Goal: Information Seeking & Learning: Check status

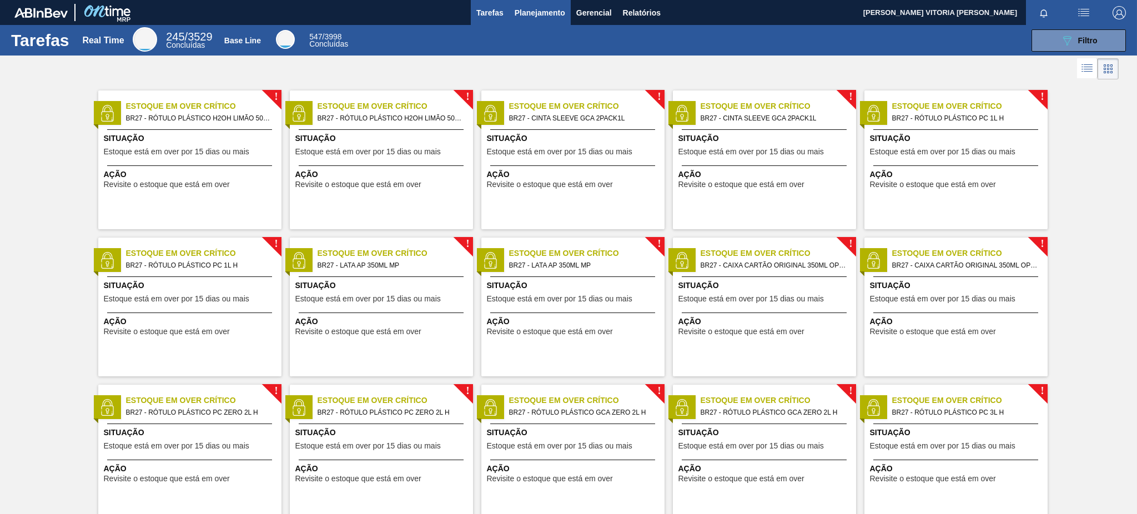
click at [518, 13] on span "Planejamento" at bounding box center [540, 12] width 51 height 13
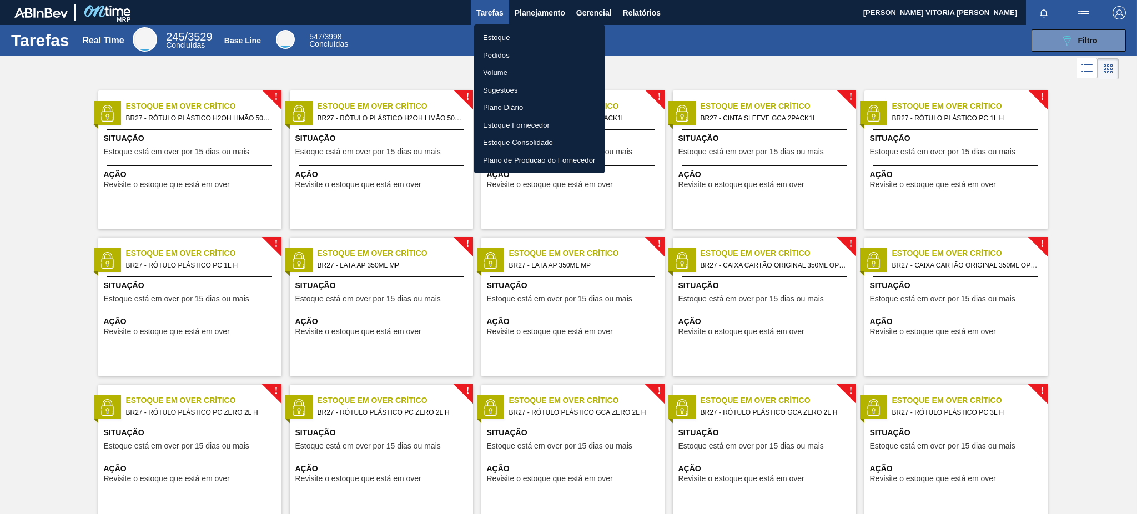
click at [510, 43] on li "Estoque" at bounding box center [539, 38] width 130 height 18
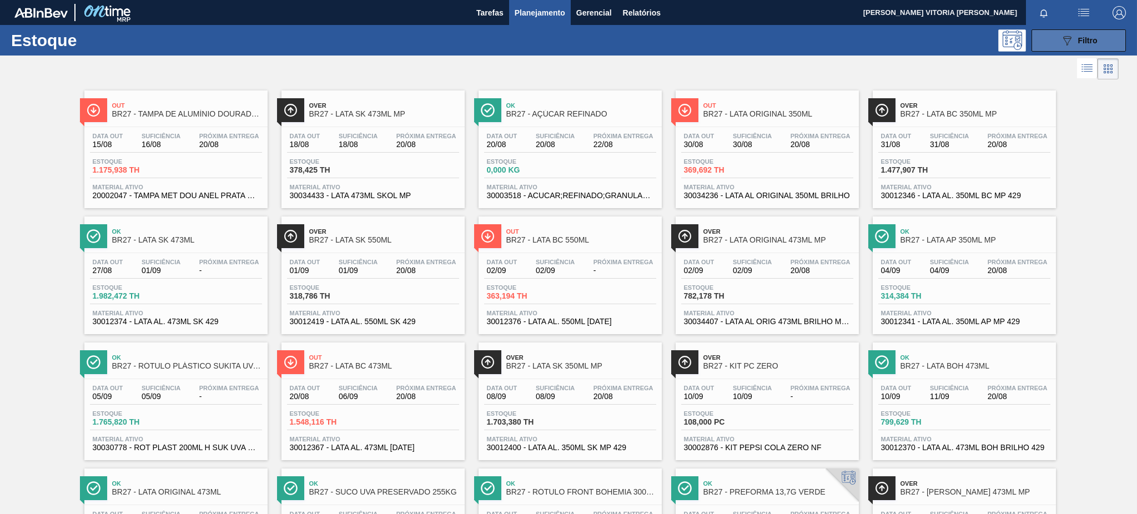
click at [1068, 49] on button "089F7B8B-B2A5-4AFE-B5C0-19BA573D28AC Filtro" at bounding box center [1079, 40] width 94 height 22
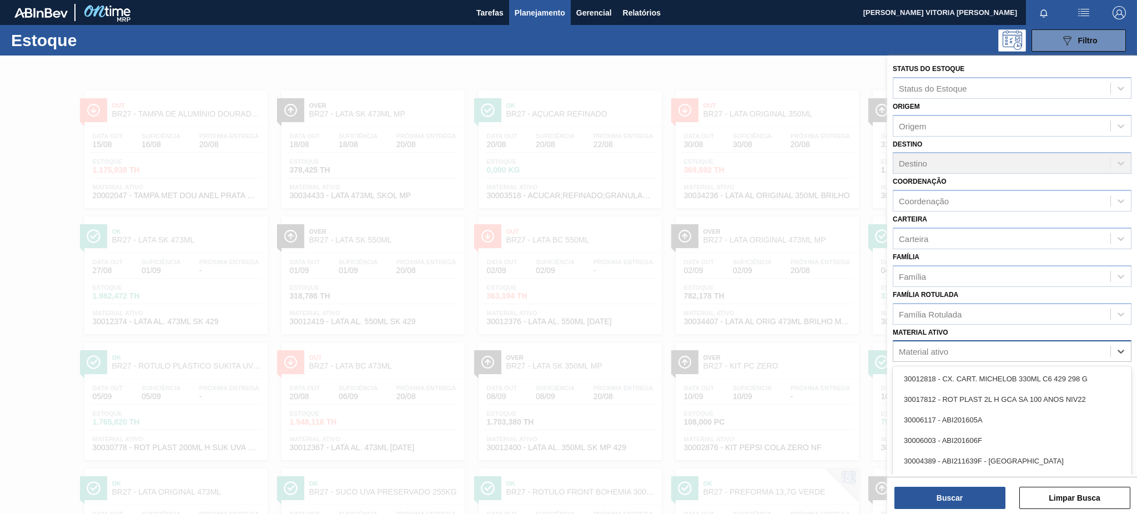
click at [984, 351] on div "Material ativo" at bounding box center [1001, 352] width 217 height 16
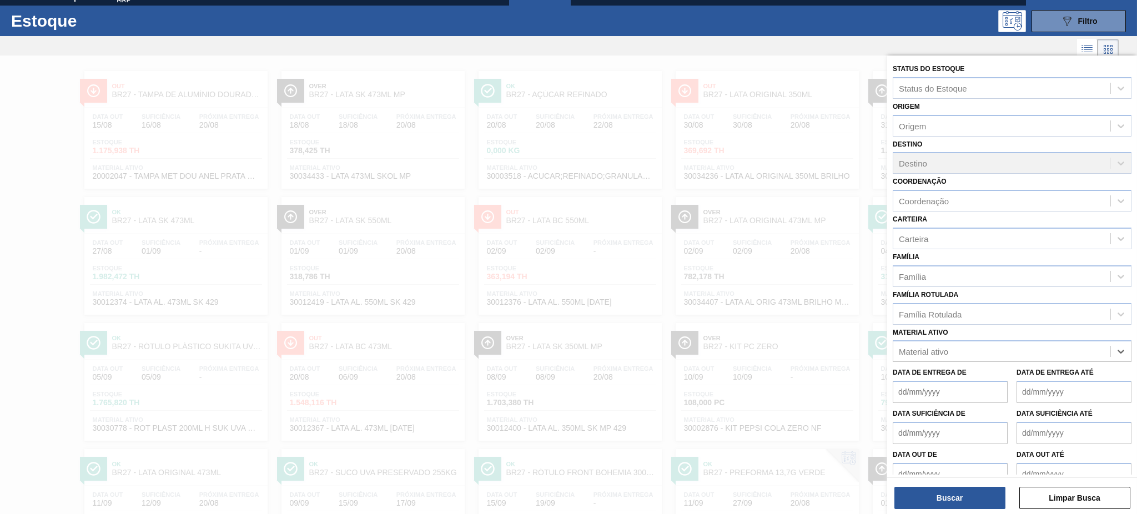
paste ativo "20002047"
type ativo "20002047"
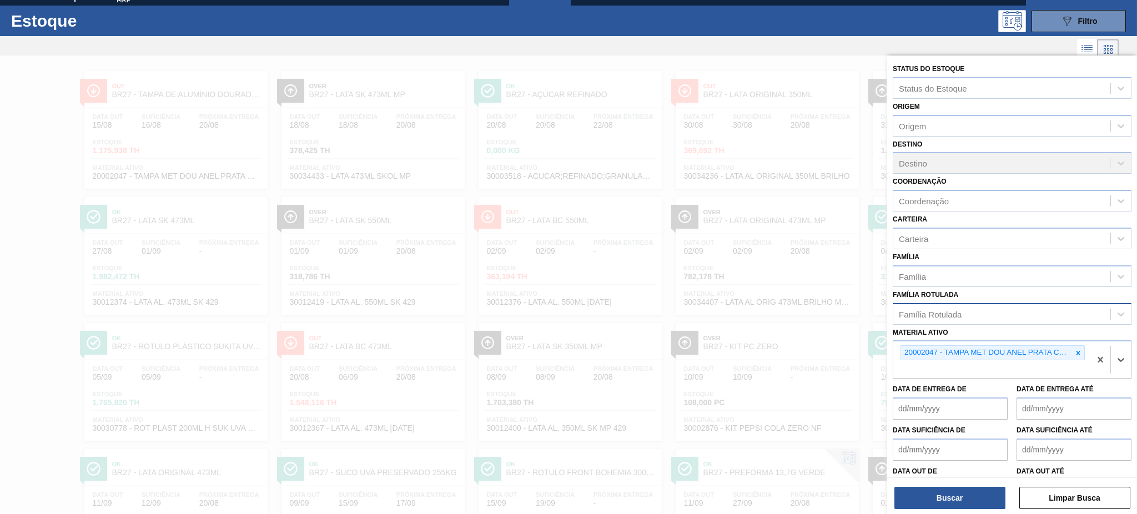
paste ativo "20002048"
type ativo "20002048"
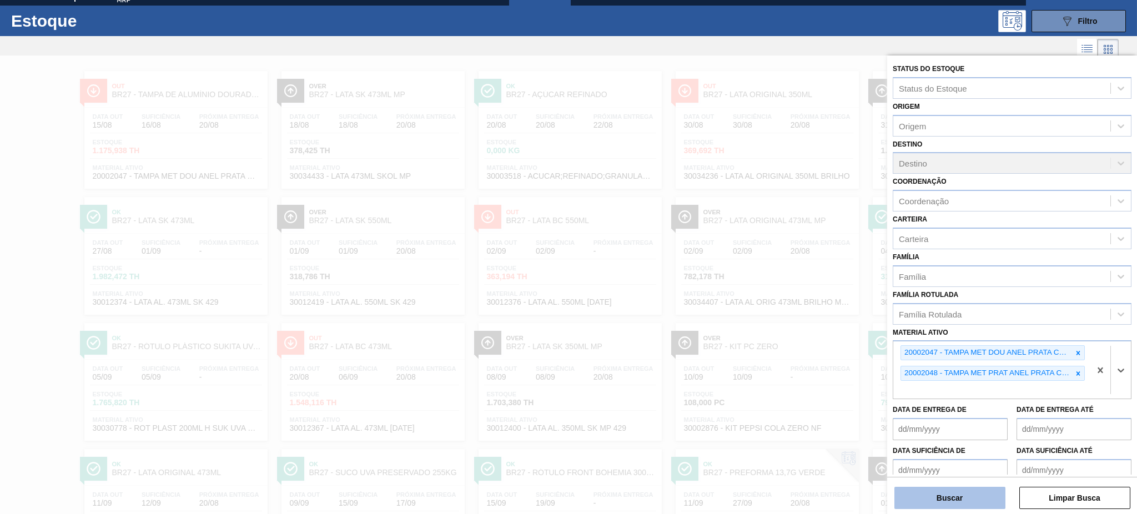
click at [939, 493] on button "Buscar" at bounding box center [950, 498] width 111 height 22
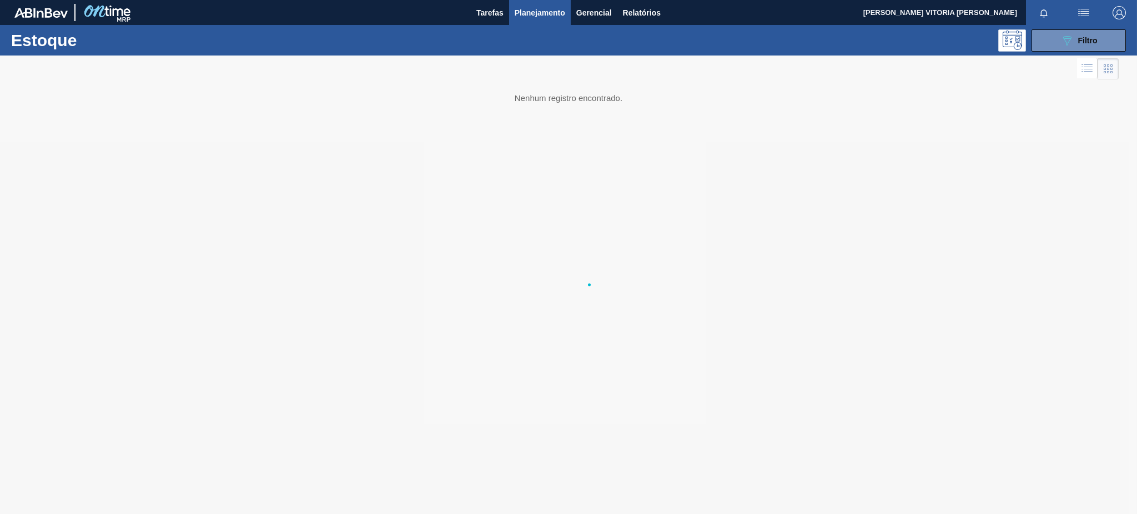
scroll to position [0, 0]
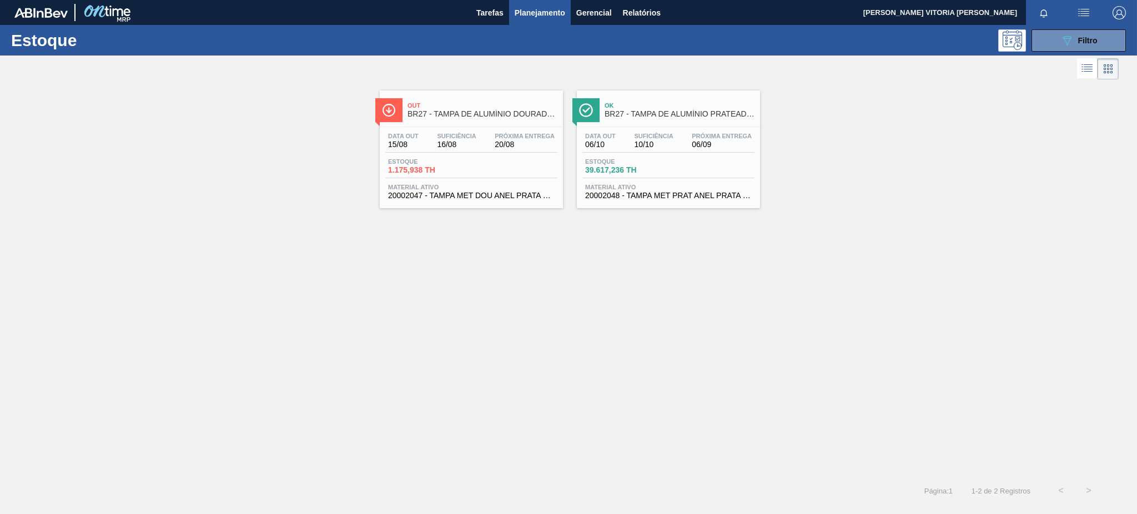
click at [540, 157] on div "Data out 15/08 Suficiência 16/08 Próxima Entrega 20/08 Estoque 1.175,938 TH Mat…" at bounding box center [471, 165] width 183 height 76
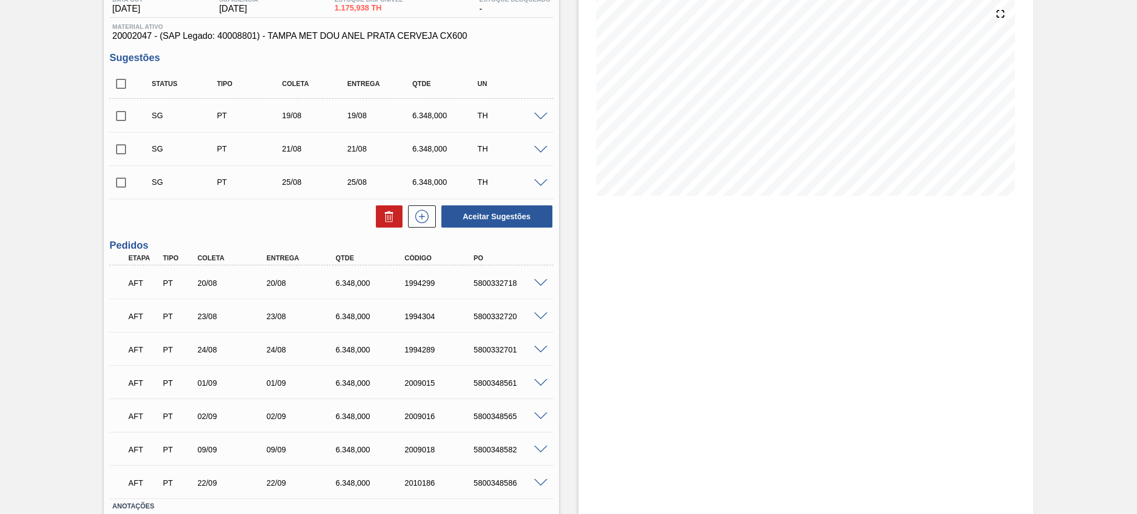
scroll to position [203, 0]
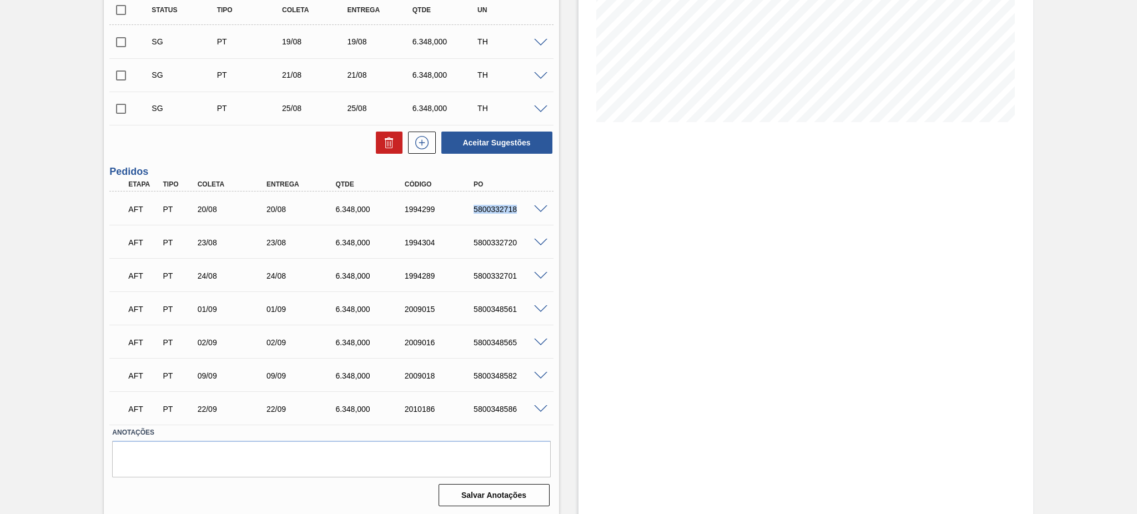
drag, startPoint x: 458, startPoint y: 208, endPoint x: 536, endPoint y: 207, distance: 77.7
click at [536, 207] on div "AFT PT 20/08 20/08 6.348,000 1994299 5800332718" at bounding box center [331, 208] width 444 height 28
copy div "5800332718"
drag, startPoint x: 531, startPoint y: 205, endPoint x: 540, endPoint y: 204, distance: 9.5
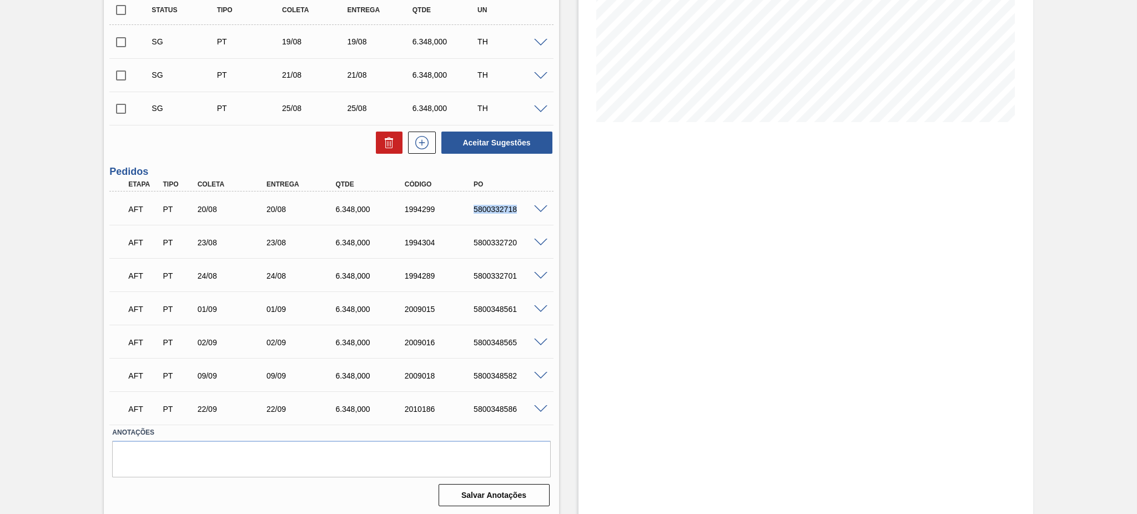
click at [531, 205] on div at bounding box center [542, 208] width 22 height 8
click at [540, 205] on span at bounding box center [540, 209] width 13 height 8
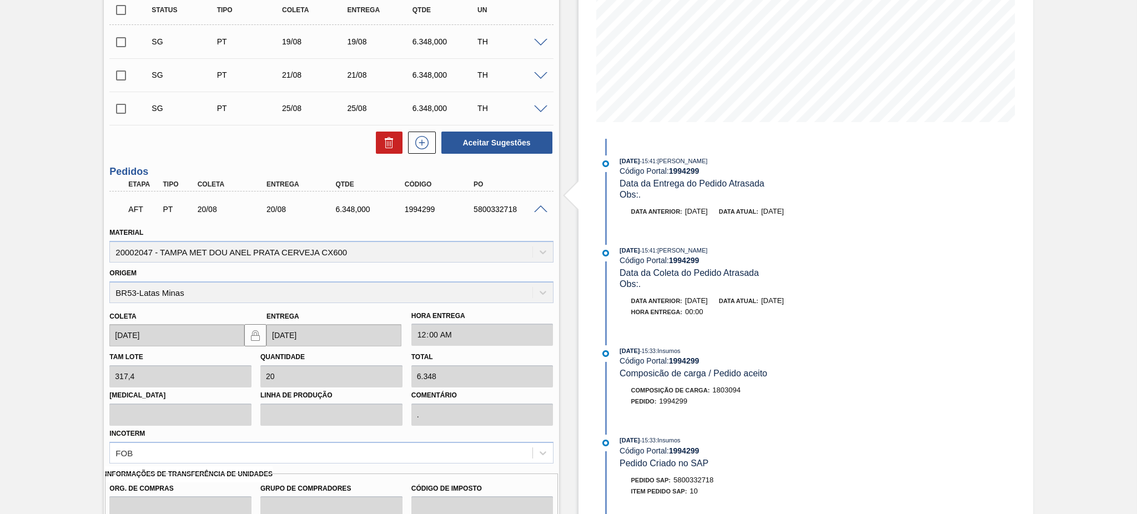
click at [534, 209] on span at bounding box center [540, 209] width 13 height 8
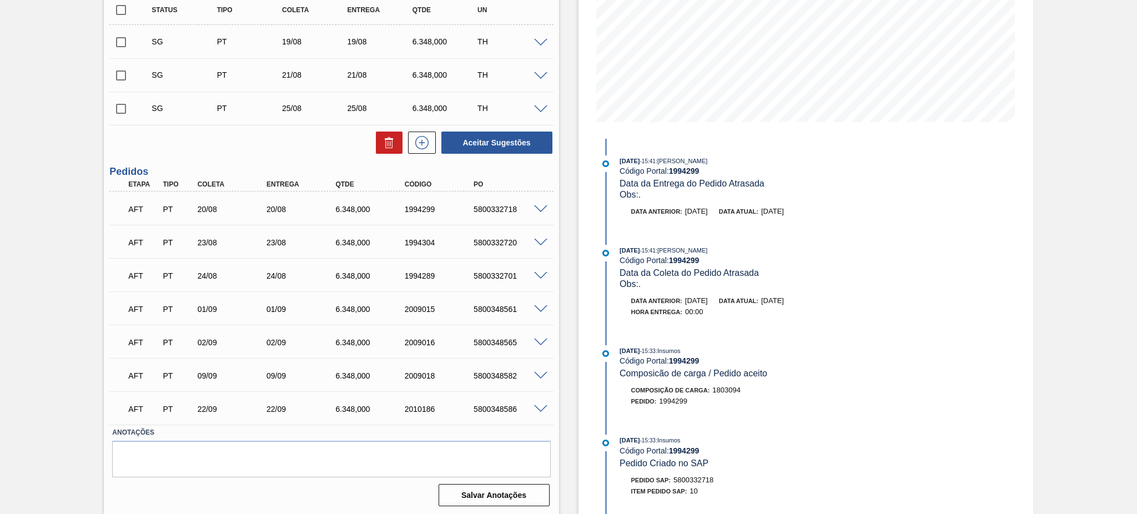
scroll to position [0, 0]
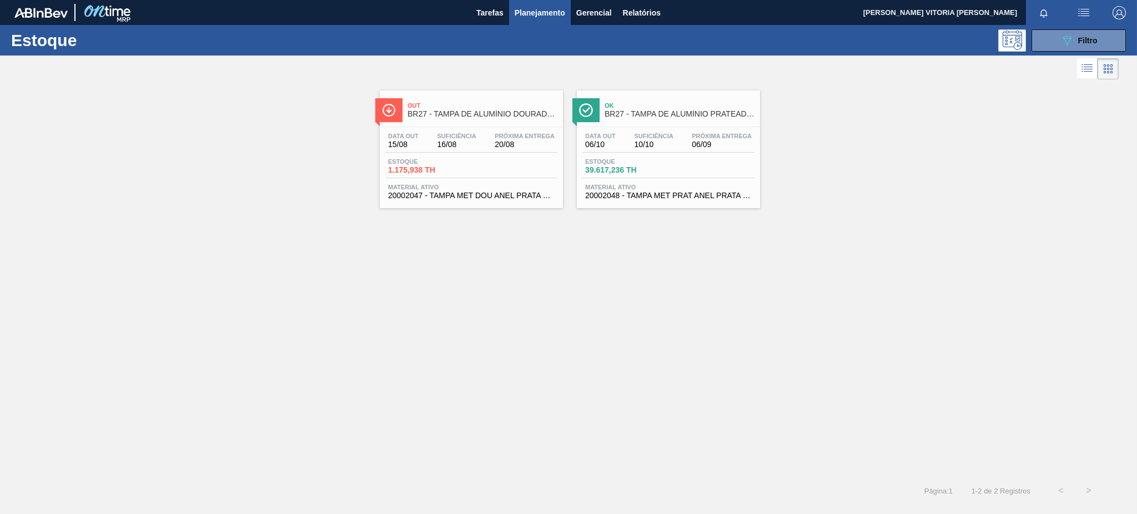
click at [643, 174] on div "Estoque 39.617,236 TH" at bounding box center [668, 168] width 172 height 20
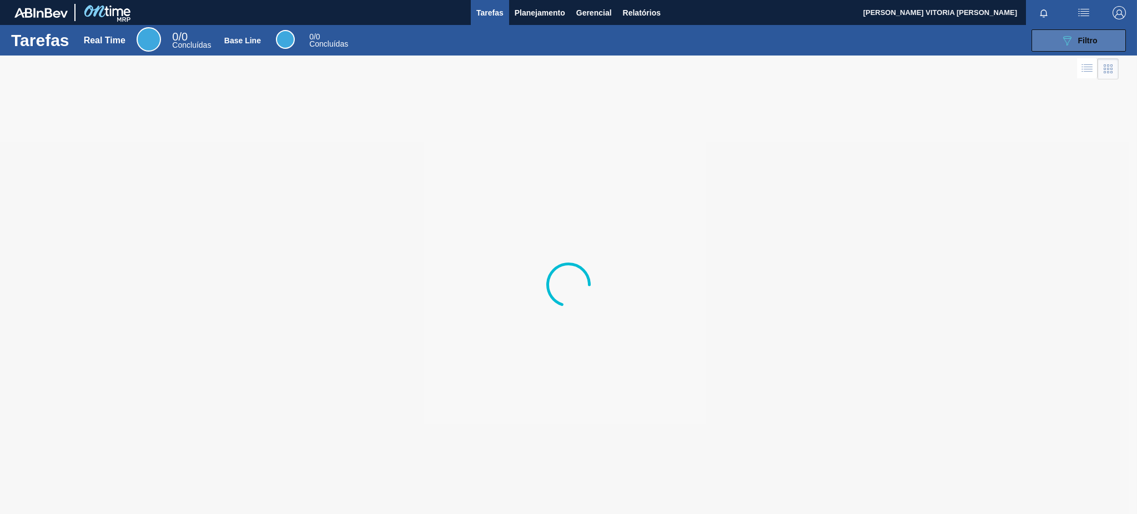
click at [1069, 39] on icon "089F7B8B-B2A5-4AFE-B5C0-19BA573D28AC" at bounding box center [1067, 40] width 13 height 13
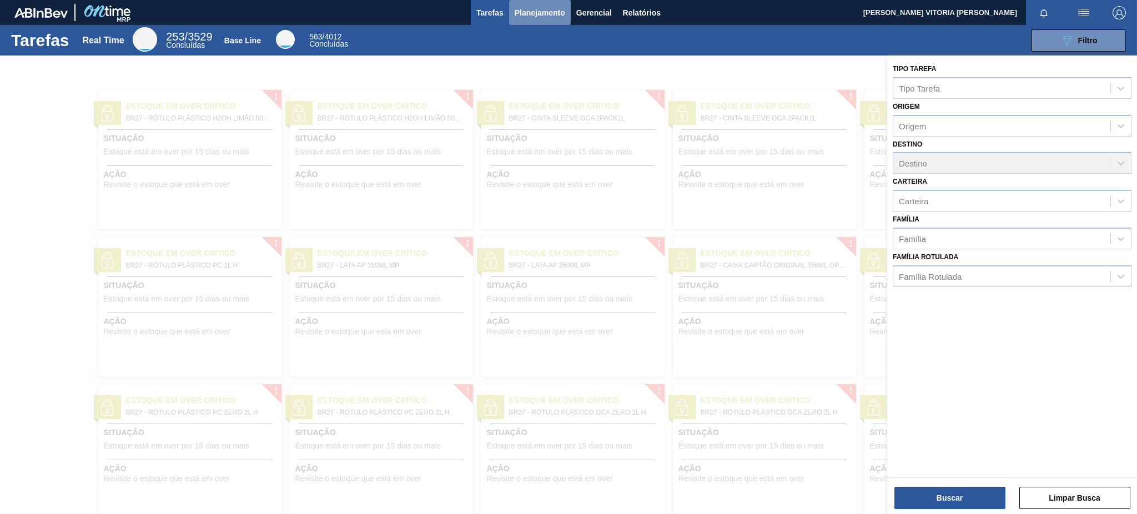
click at [511, 4] on button "Planejamento" at bounding box center [540, 12] width 62 height 25
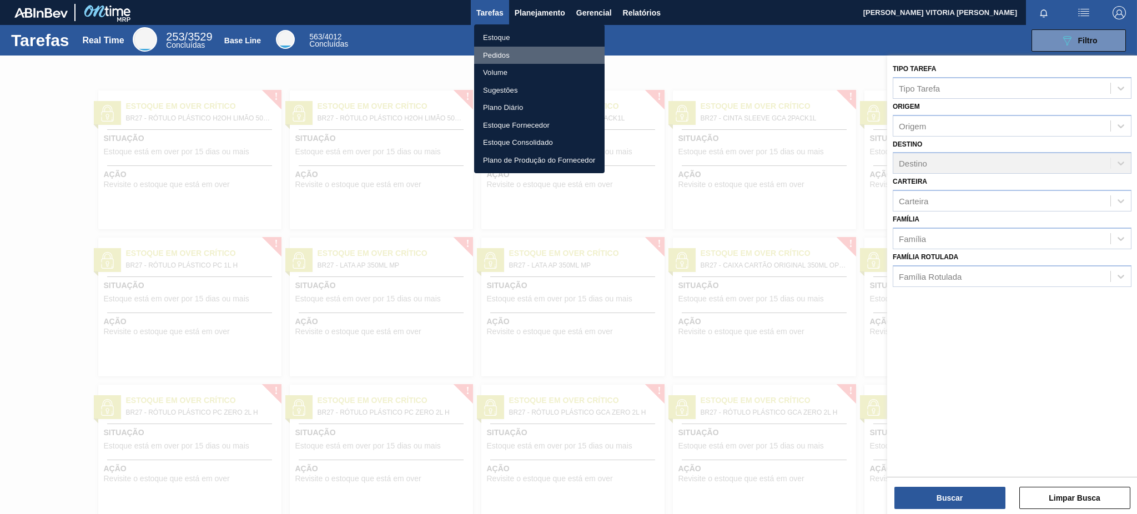
click at [547, 47] on li "Pedidos" at bounding box center [539, 56] width 130 height 18
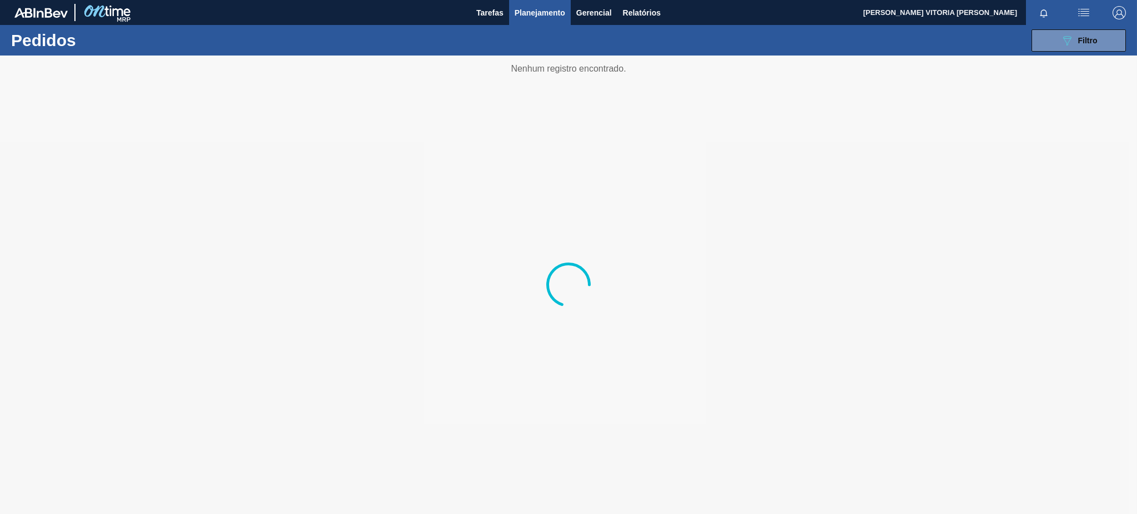
click at [561, 14] on span "Planejamento" at bounding box center [540, 12] width 51 height 13
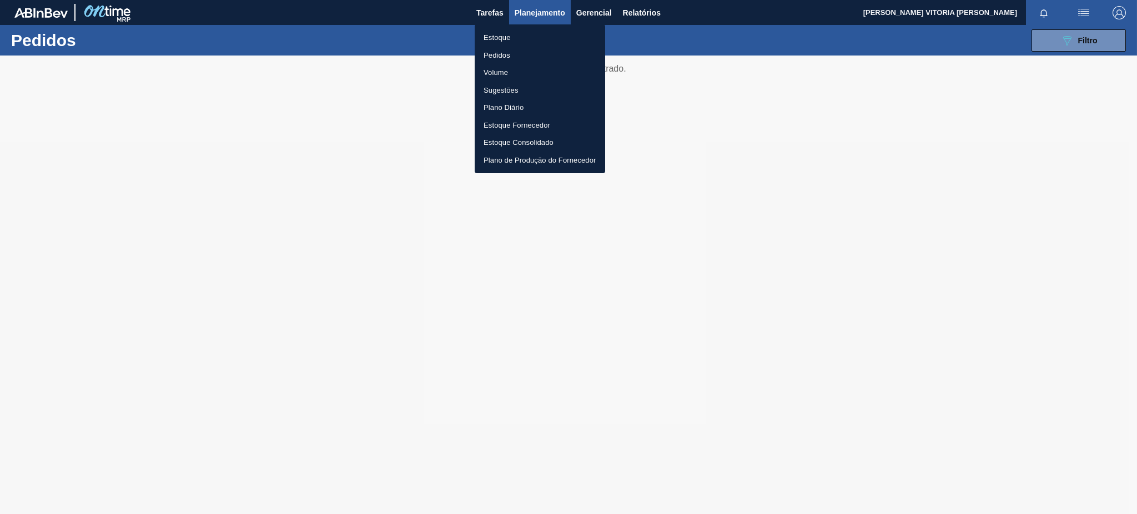
click at [551, 34] on li "Estoque" at bounding box center [540, 38] width 130 height 18
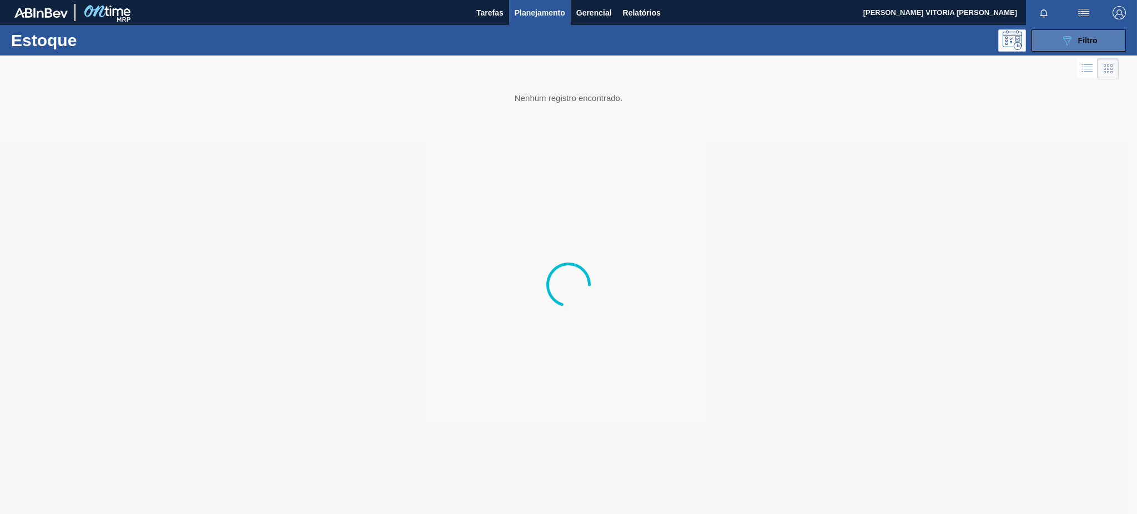
click at [1098, 34] on button "089F7B8B-B2A5-4AFE-B5C0-19BA573D28AC Filtro" at bounding box center [1079, 40] width 94 height 22
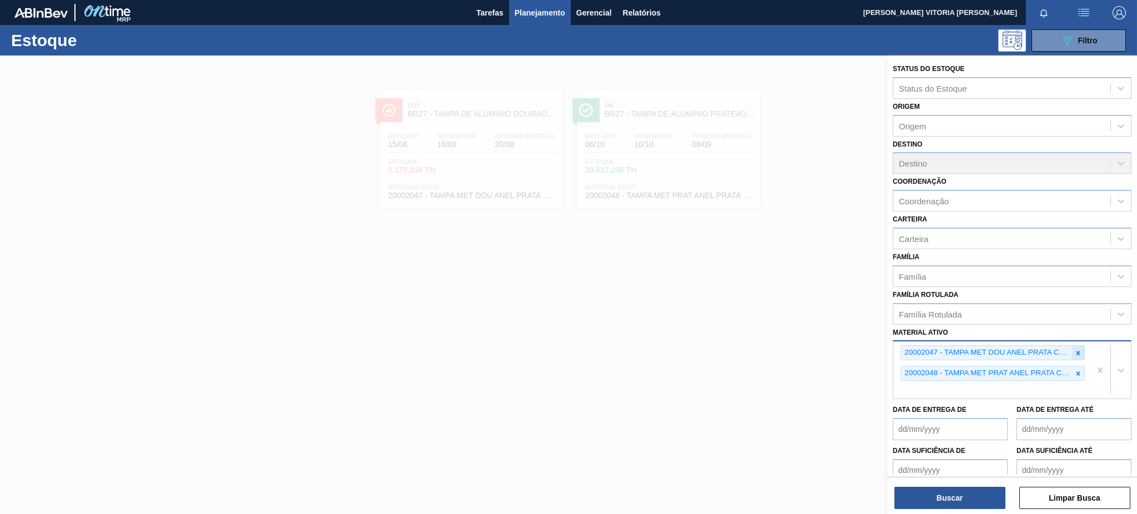
click at [1079, 349] on icon at bounding box center [1078, 353] width 8 height 8
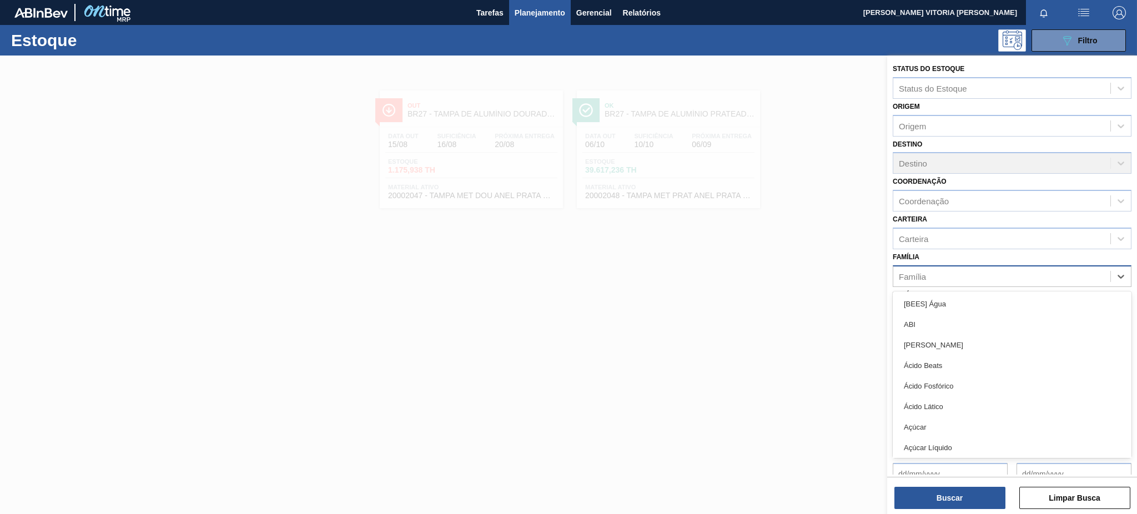
click at [940, 268] on div "Família" at bounding box center [1001, 276] width 217 height 16
click at [940, 238] on div "Carteira" at bounding box center [1001, 238] width 217 height 16
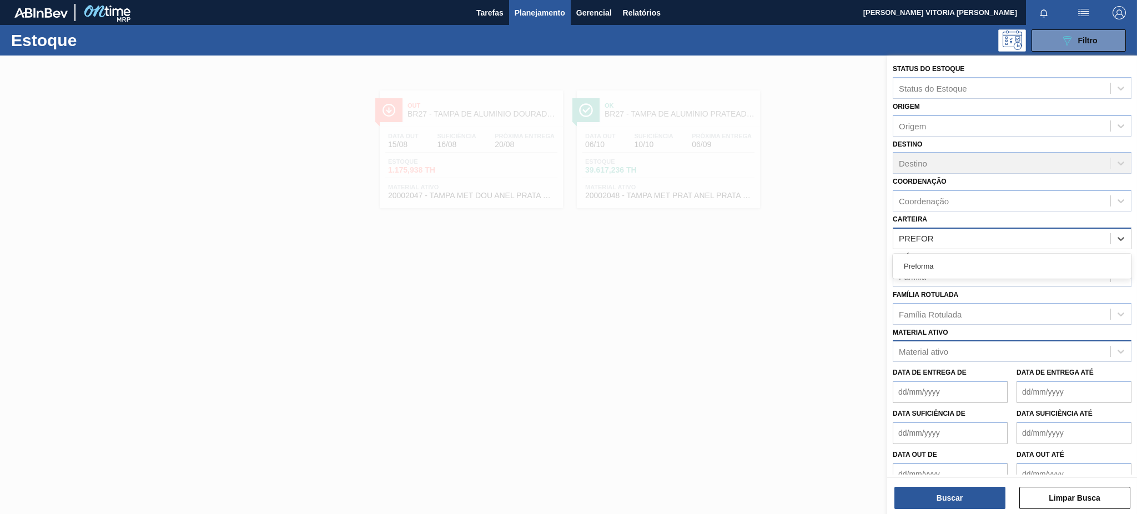
type input "PREFORM"
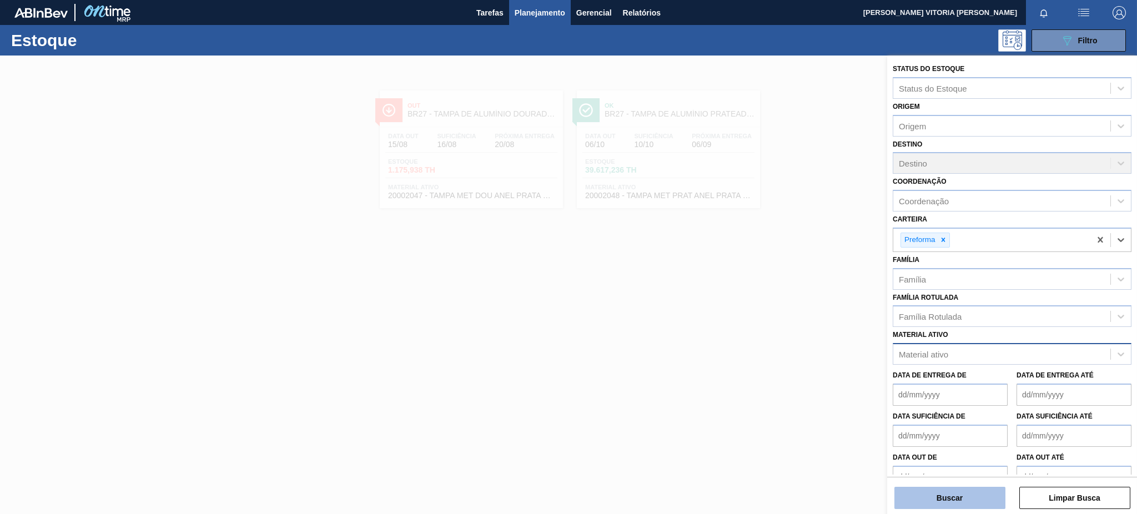
click at [954, 500] on button "Buscar" at bounding box center [950, 498] width 111 height 22
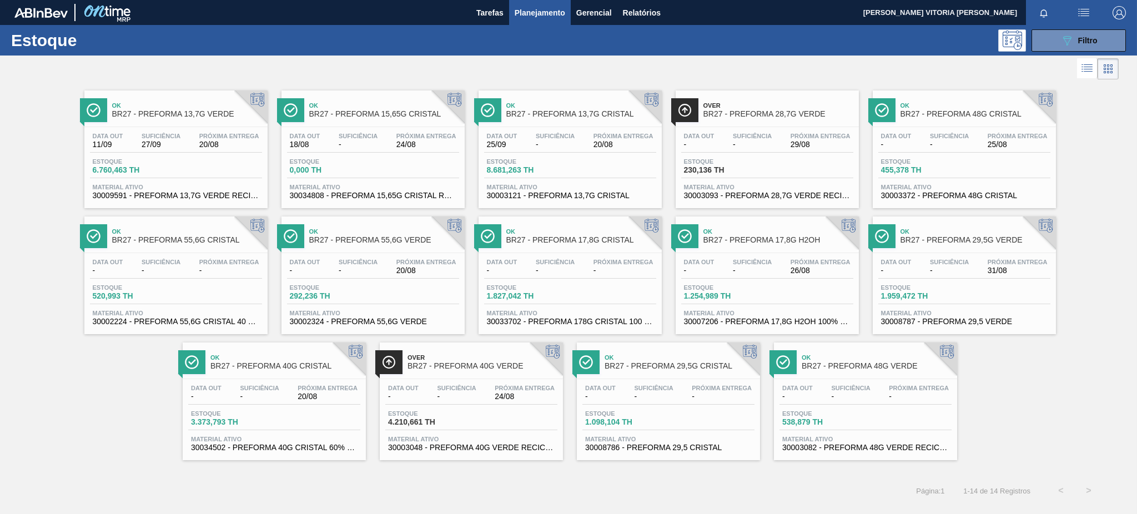
click at [208, 166] on div "Estoque 6.760,463 TH" at bounding box center [176, 168] width 172 height 20
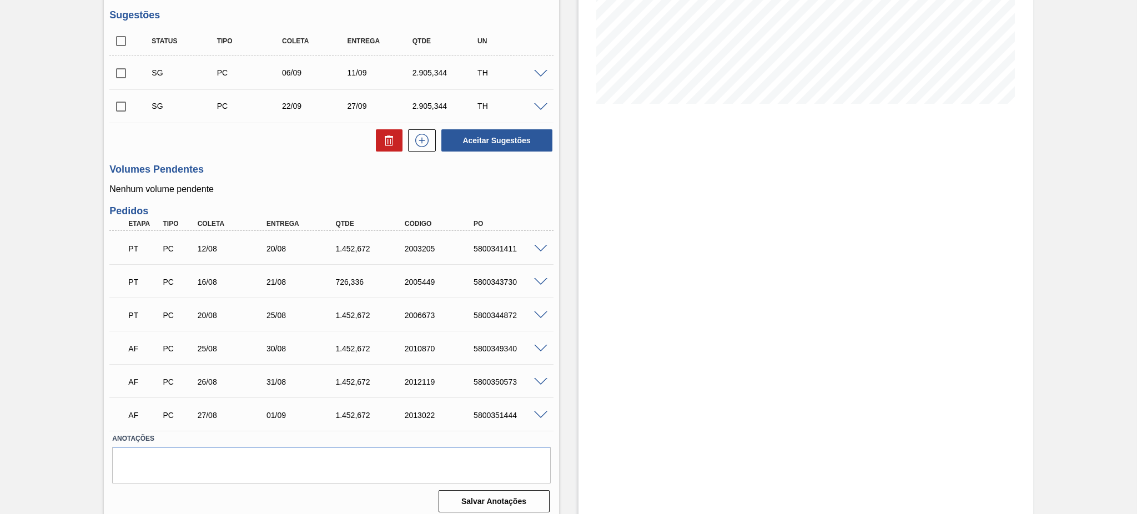
scroll to position [222, 0]
click at [539, 344] on span at bounding box center [540, 348] width 13 height 8
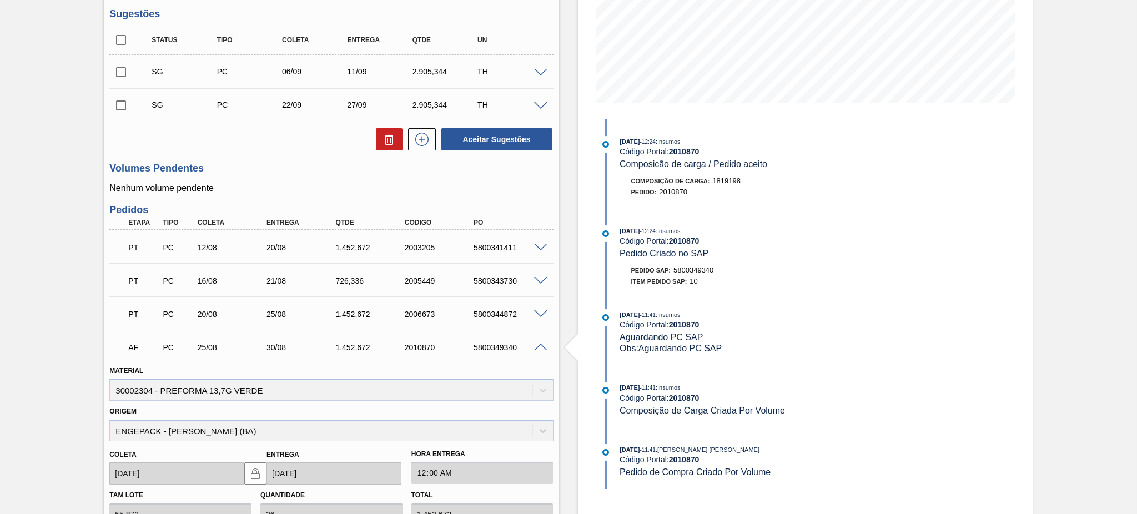
click at [539, 344] on span at bounding box center [540, 348] width 13 height 8
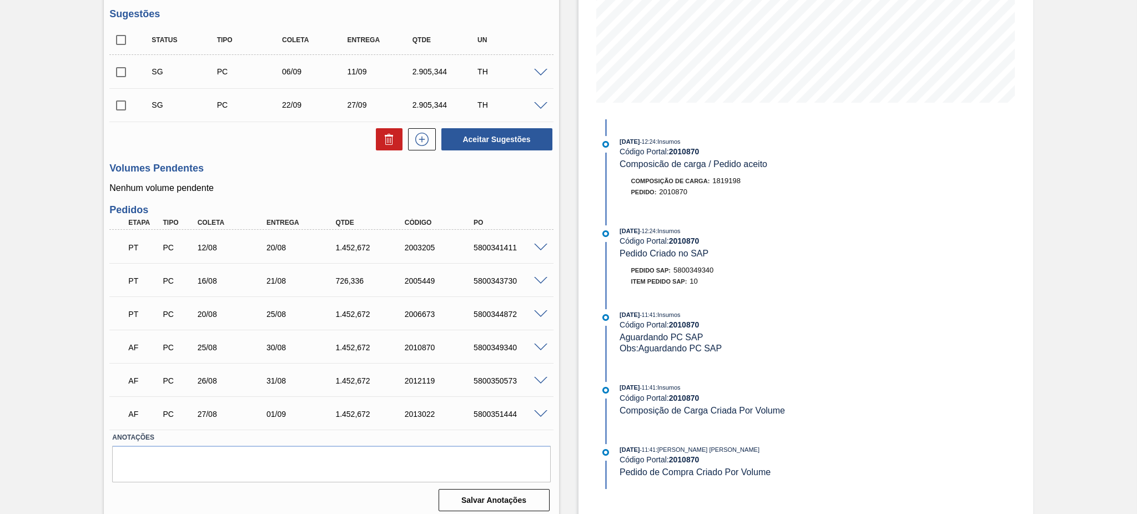
click at [539, 381] on span at bounding box center [540, 381] width 13 height 8
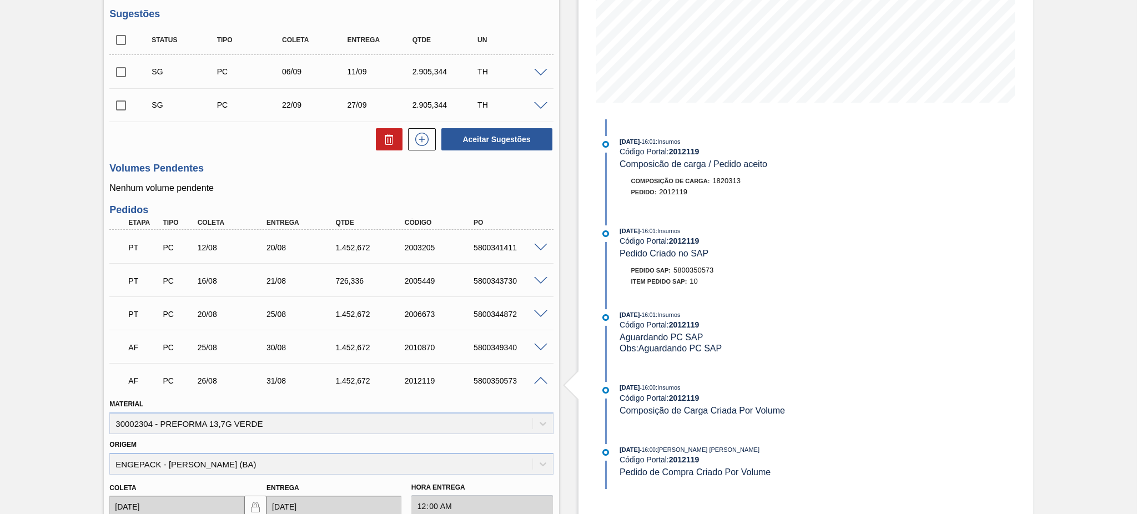
click at [539, 381] on span at bounding box center [540, 381] width 13 height 8
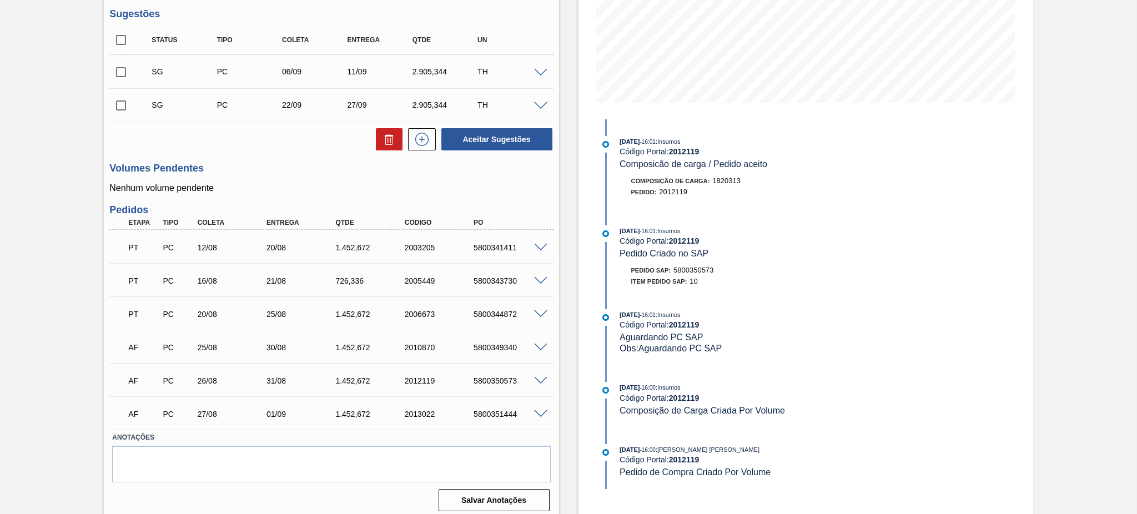
click at [534, 413] on span at bounding box center [540, 414] width 13 height 8
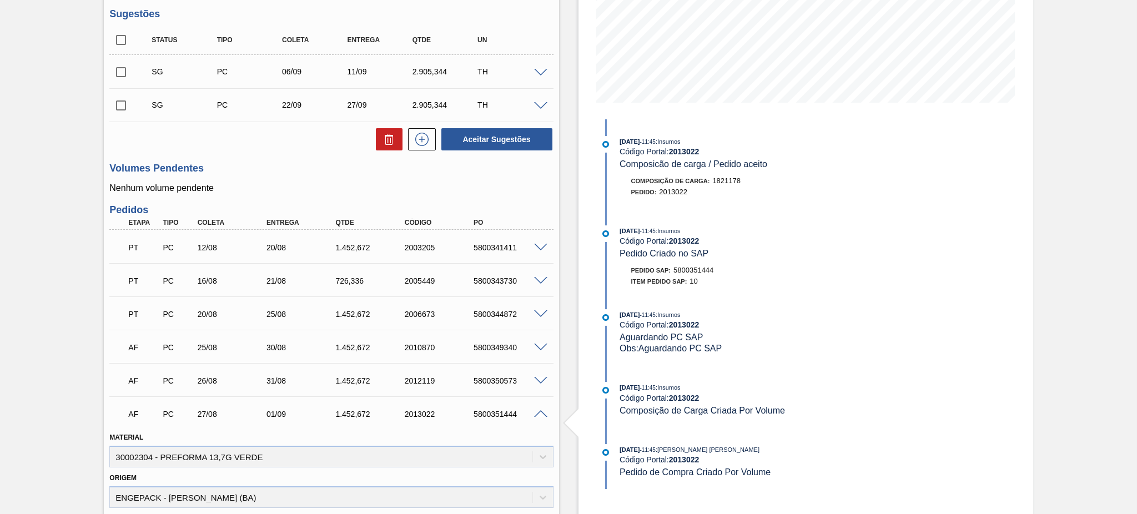
click at [535, 413] on span at bounding box center [540, 414] width 13 height 8
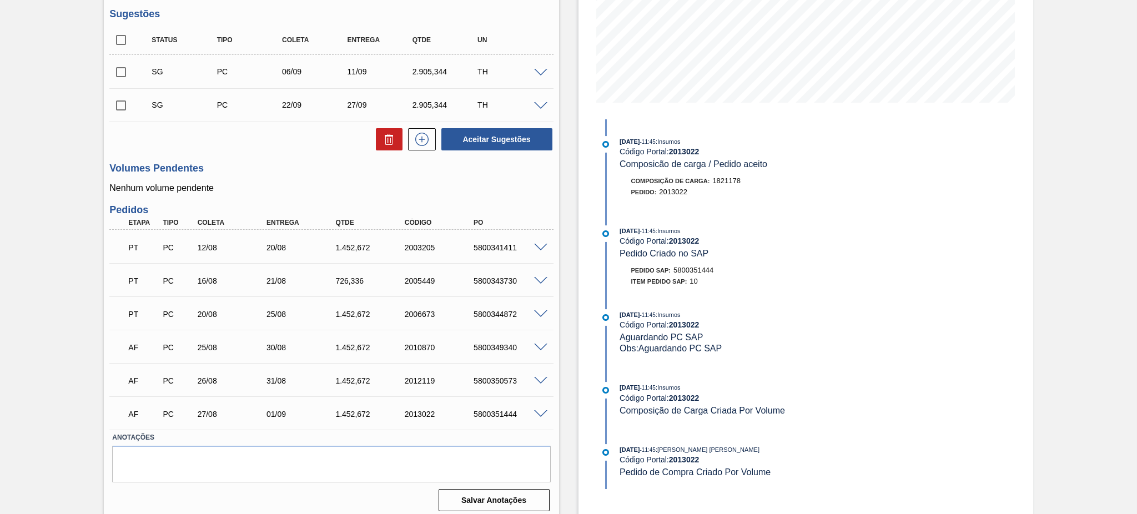
click at [538, 251] on div "5800341411" at bounding box center [510, 247] width 78 height 9
click at [539, 247] on span at bounding box center [540, 248] width 13 height 8
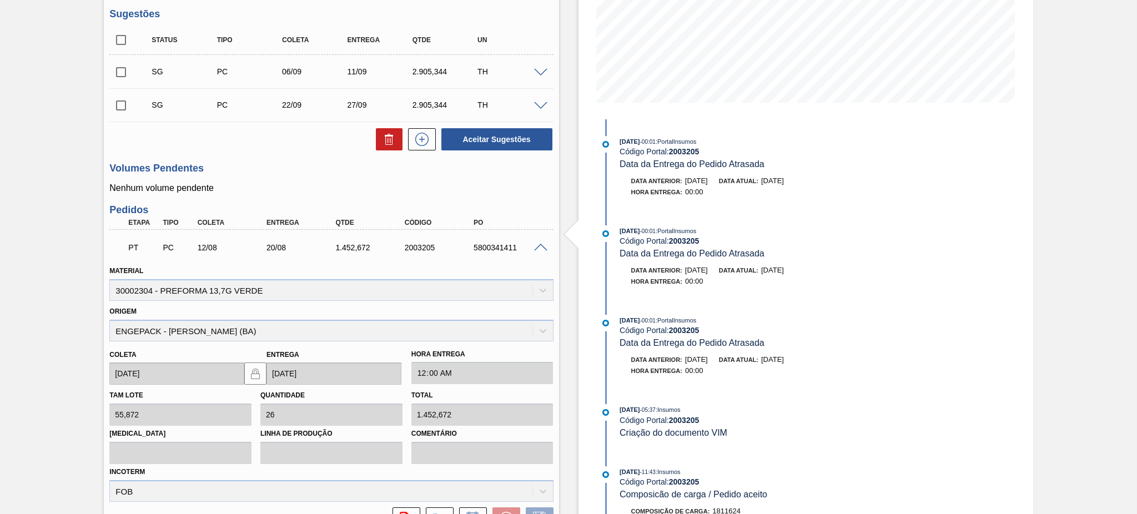
click at [539, 247] on span at bounding box center [540, 248] width 13 height 8
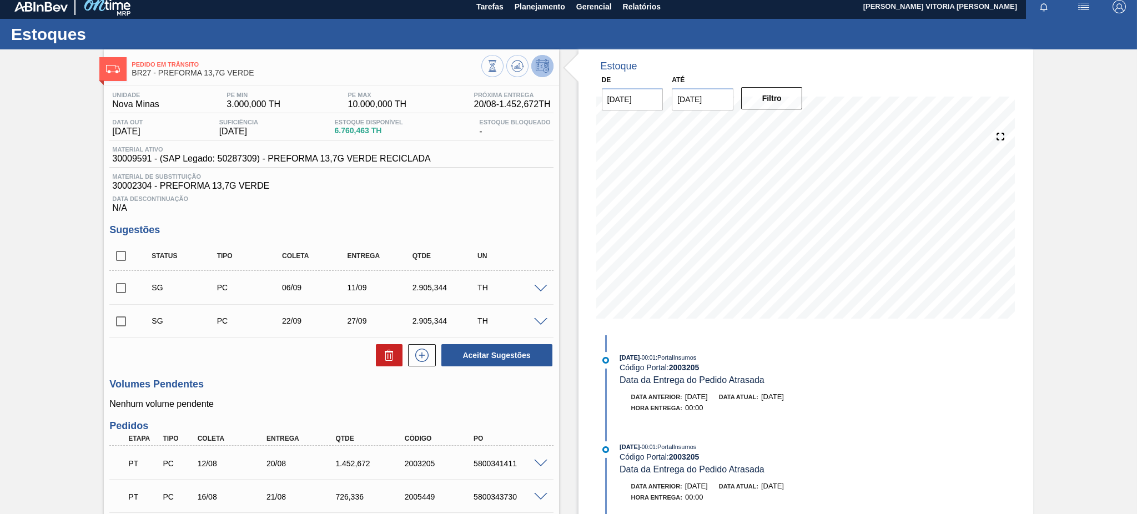
scroll to position [0, 0]
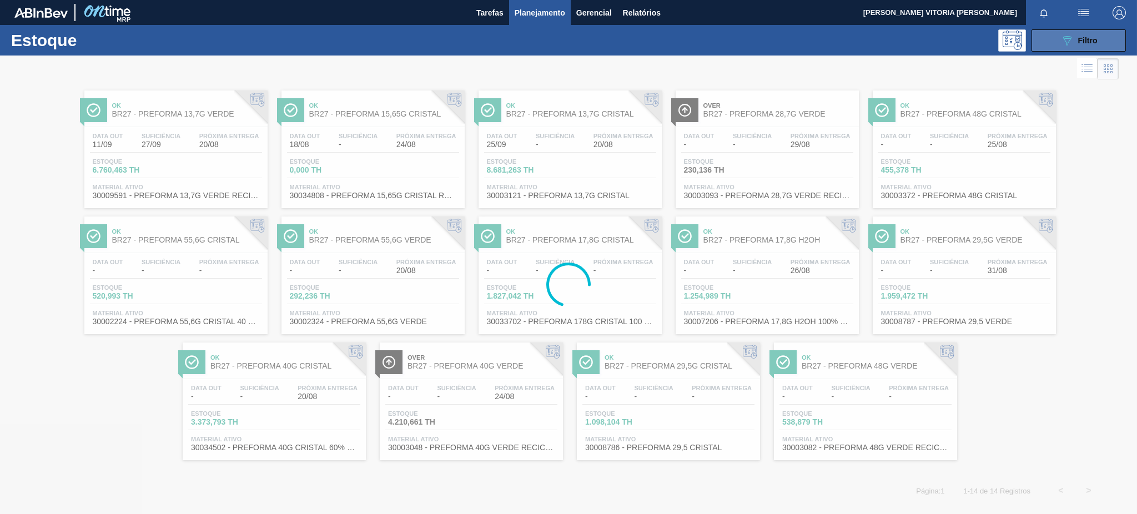
click at [1099, 36] on button "089F7B8B-B2A5-4AFE-B5C0-19BA573D28AC Filtro" at bounding box center [1079, 40] width 94 height 22
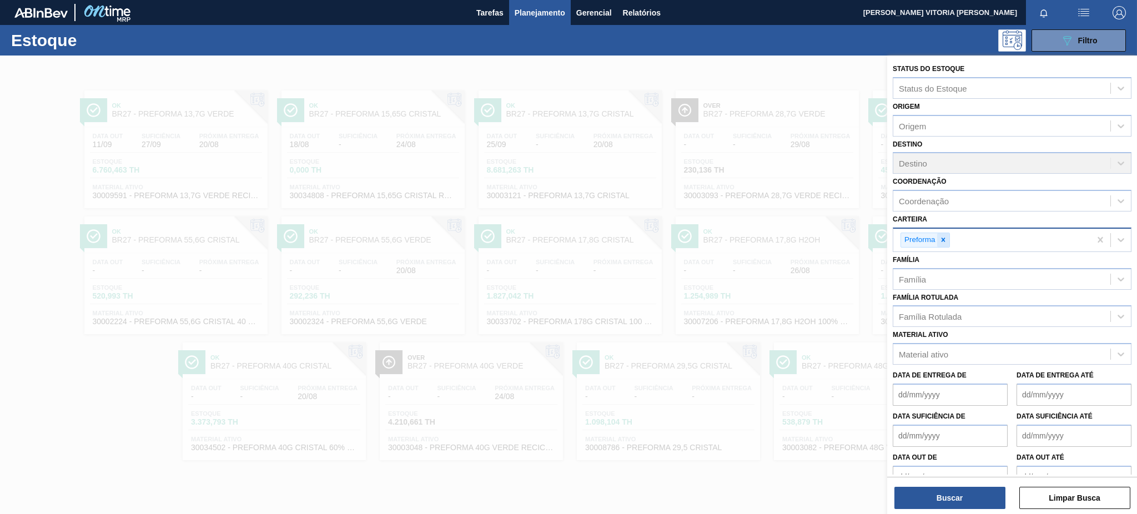
click at [941, 233] on div at bounding box center [943, 240] width 12 height 14
click at [978, 353] on div "Material ativo" at bounding box center [1001, 352] width 217 height 16
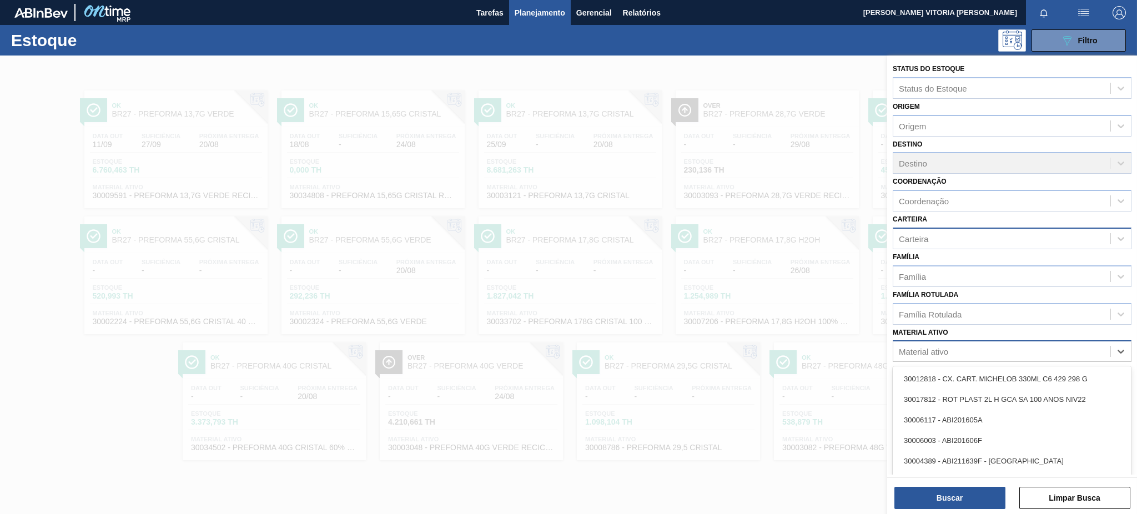
paste ativo "20002047"
type ativo "20002047"
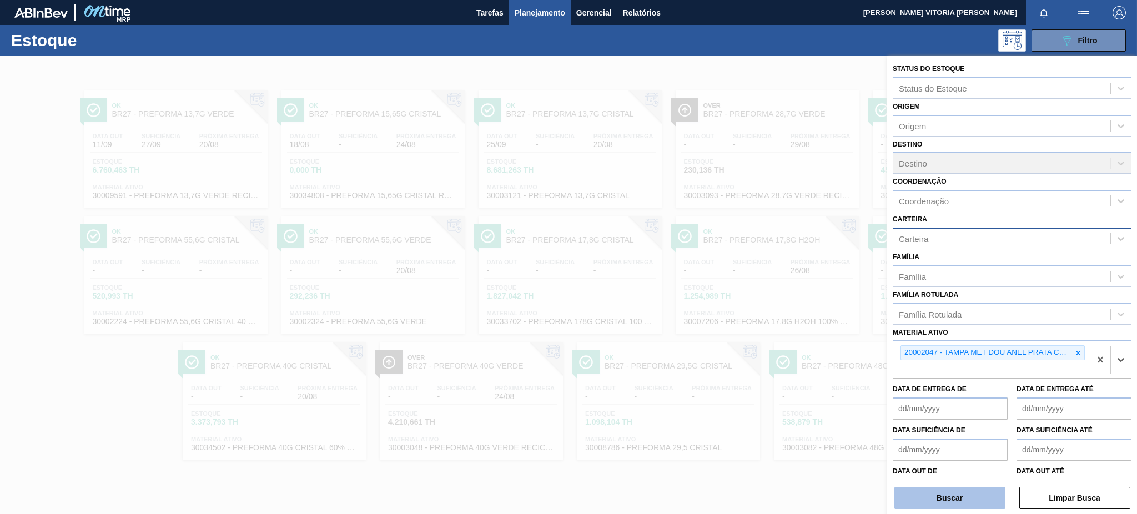
click at [976, 504] on button "Buscar" at bounding box center [950, 498] width 111 height 22
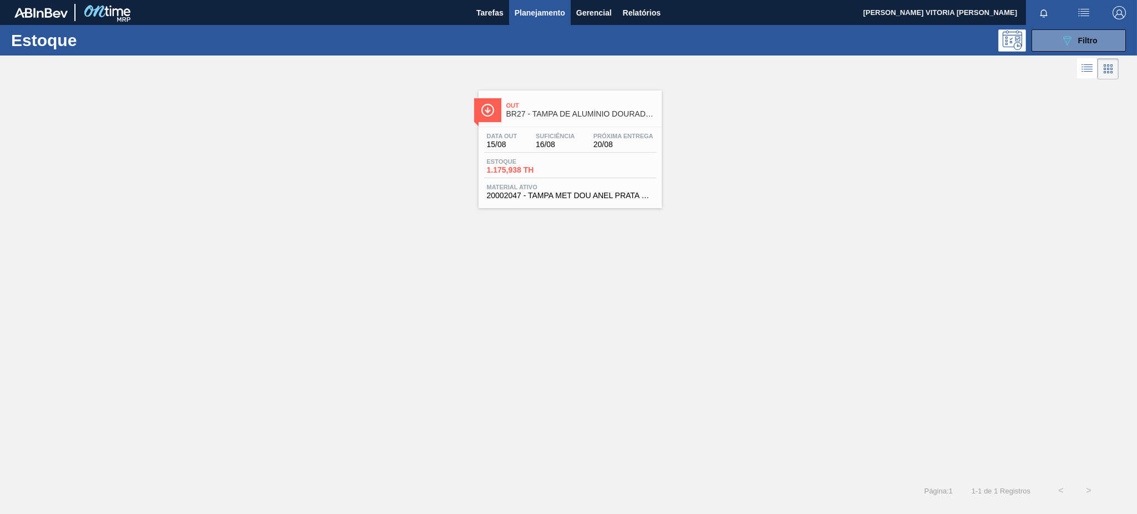
click at [534, 123] on div "Out BR27 - TAMPA DE ALUMÍNIO DOURADA TAB PRATA MINAS Data out 15/08 Suficiência…" at bounding box center [570, 150] width 183 height 118
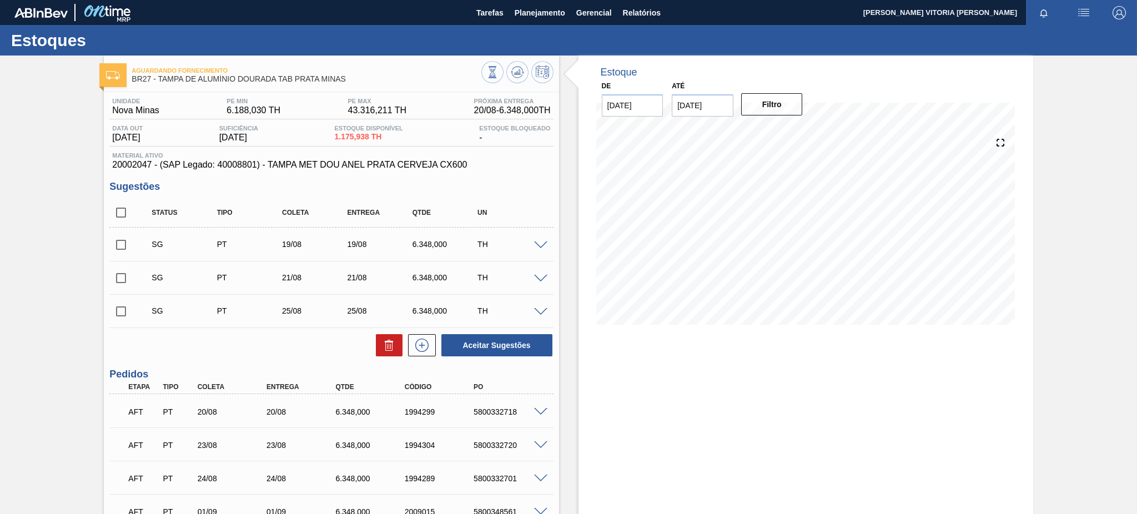
drag, startPoint x: 539, startPoint y: 409, endPoint x: 545, endPoint y: 400, distance: 11.1
click at [539, 405] on div "AFT PT 20/08 20/08 6.348,000 1994299 5800332718" at bounding box center [331, 411] width 444 height 28
click at [544, 410] on span at bounding box center [540, 412] width 13 height 8
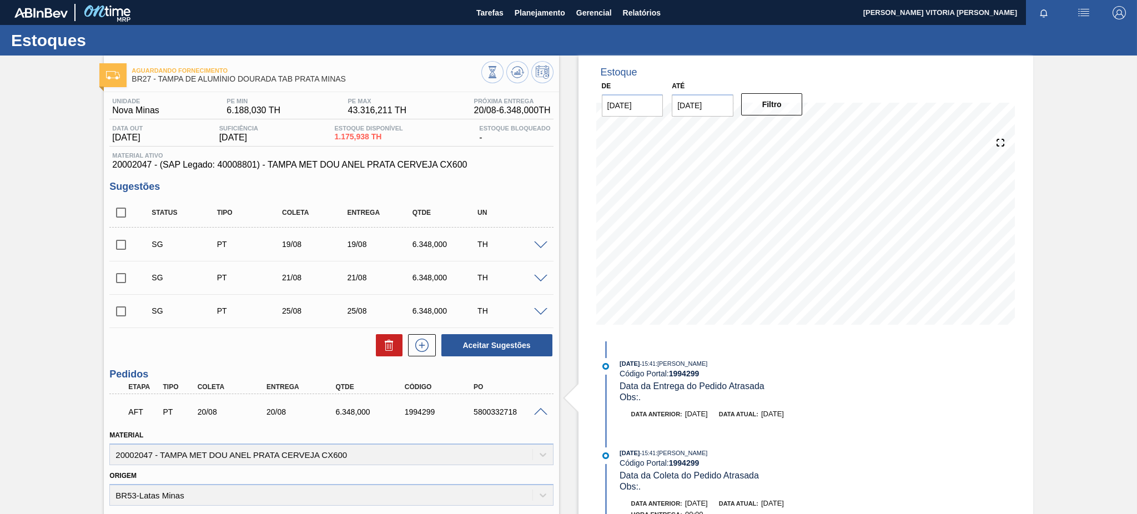
click at [536, 411] on span at bounding box center [540, 412] width 13 height 8
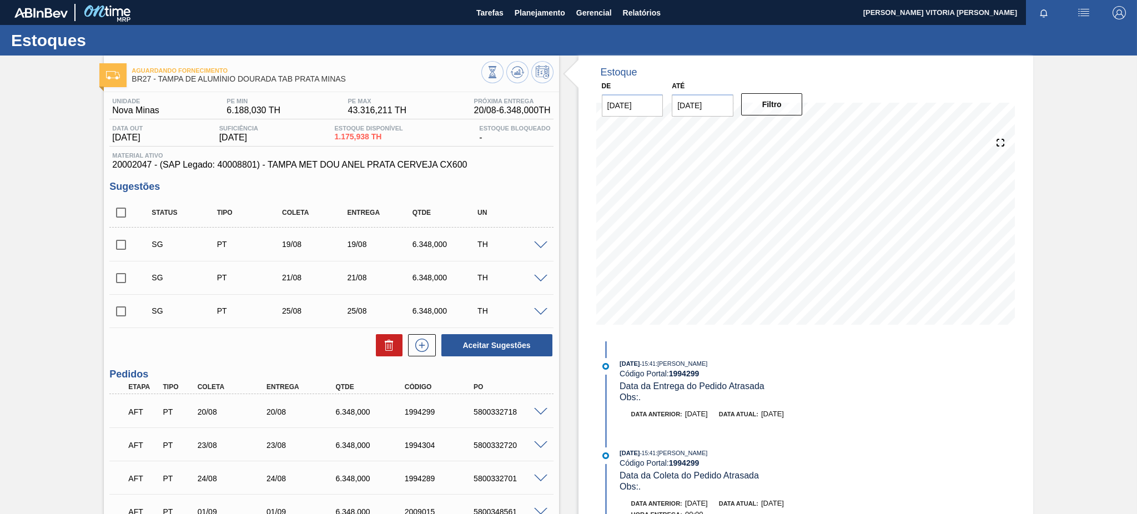
click at [546, 405] on div "AFT PT 20/08 20/08 6.348,000 1994299 5800332718" at bounding box center [331, 411] width 444 height 28
click at [542, 411] on span at bounding box center [540, 412] width 13 height 8
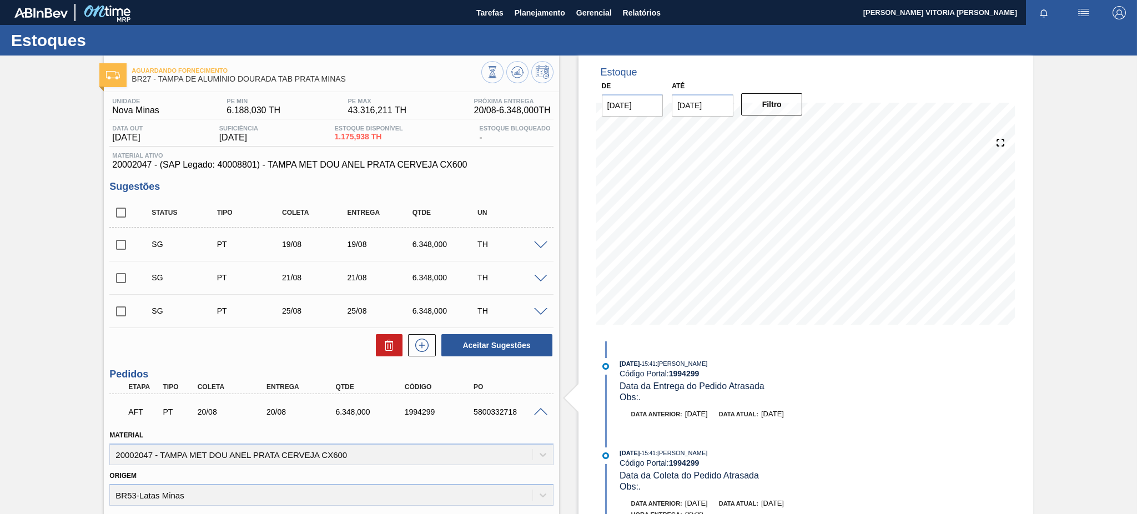
click at [540, 411] on span at bounding box center [540, 412] width 13 height 8
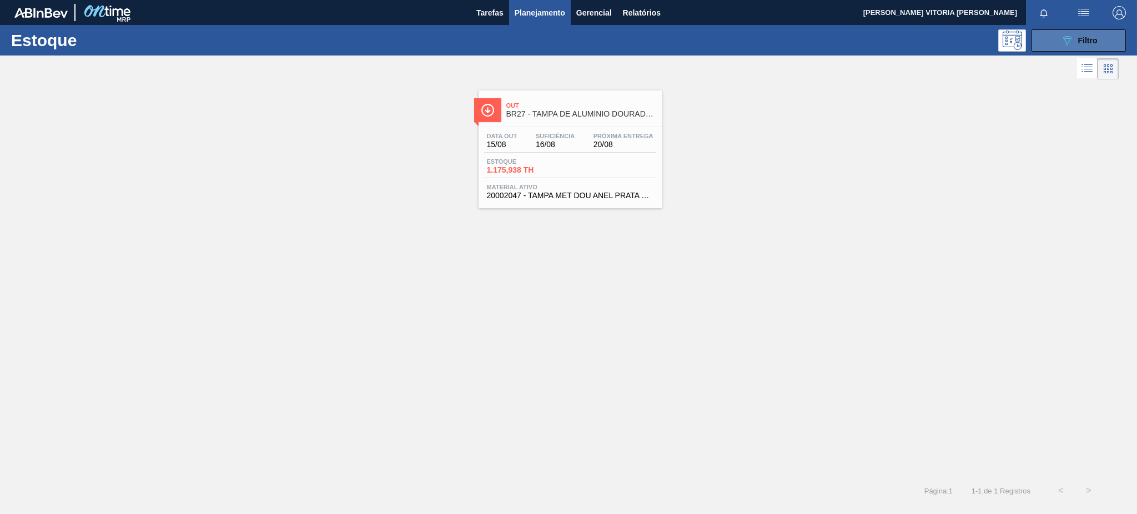
click at [1049, 43] on button "089F7B8B-B2A5-4AFE-B5C0-19BA573D28AC Filtro" at bounding box center [1079, 40] width 94 height 22
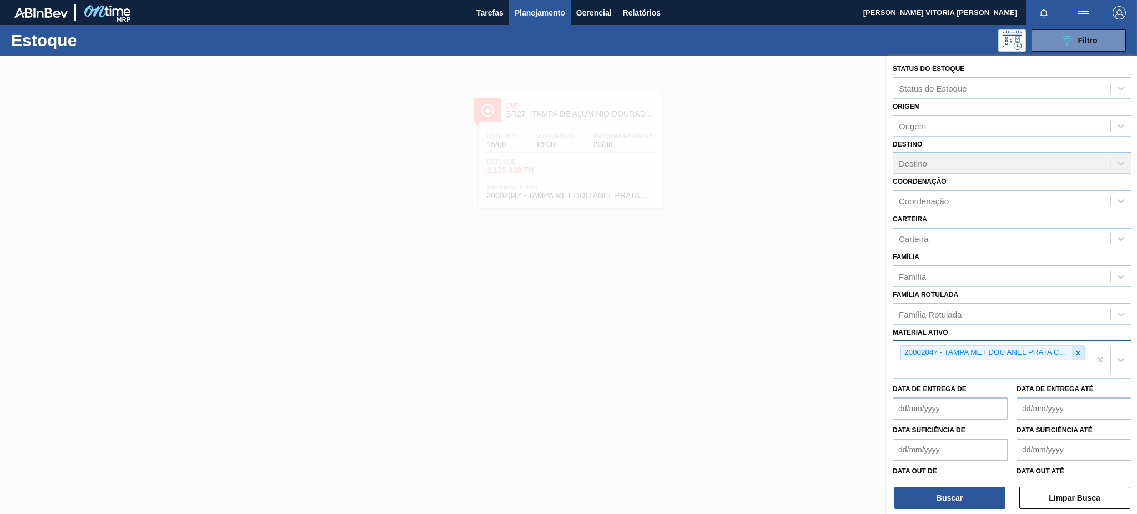
click at [1079, 349] on icon at bounding box center [1078, 353] width 8 height 8
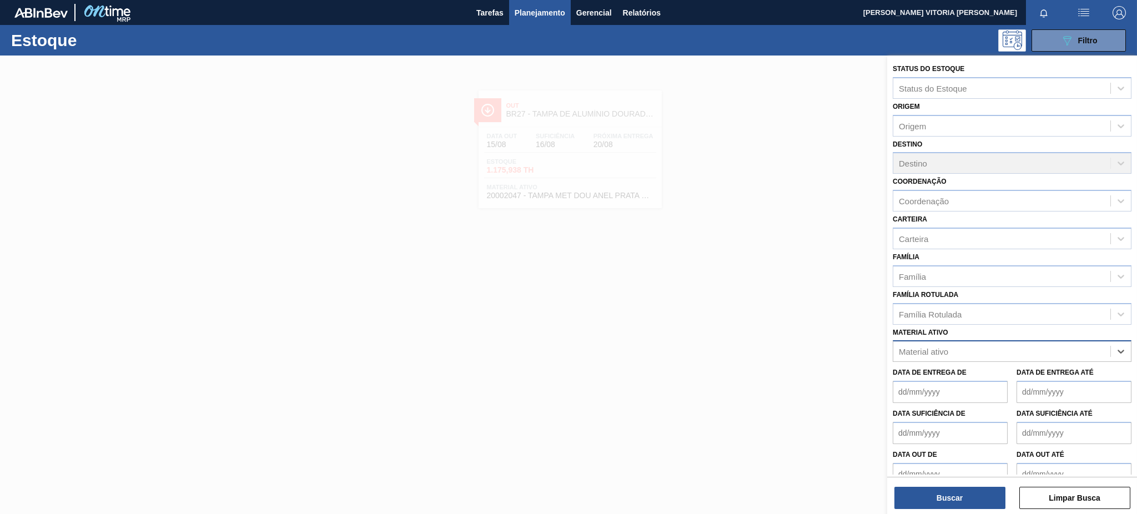
paste ativo "30003372"
type ativo "30003372"
click at [969, 510] on div "Status do Estoque Status do Estoque Origem Origem Destino Destino Coordenação C…" at bounding box center [1012, 286] width 250 height 461
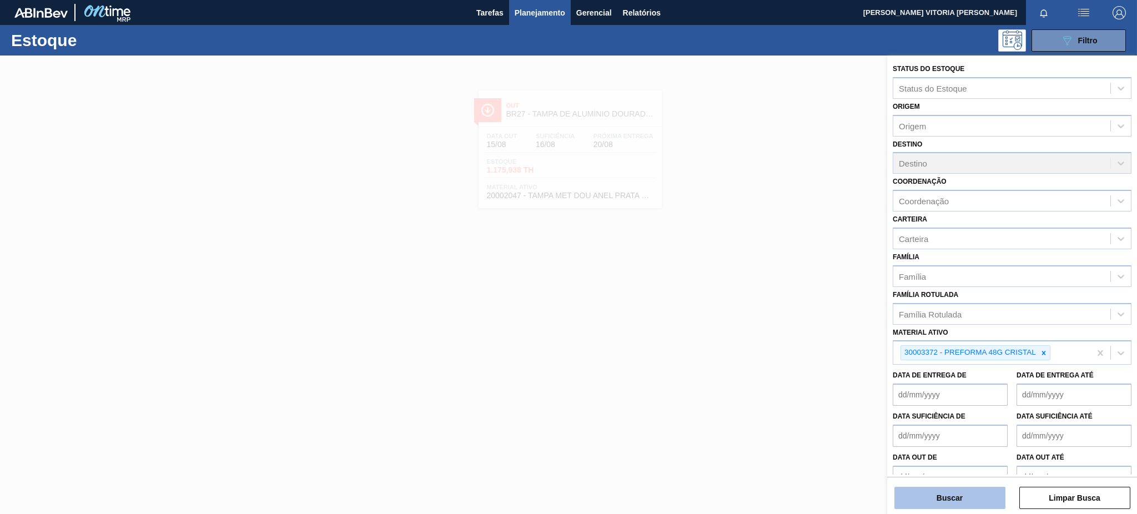
click at [971, 503] on button "Buscar" at bounding box center [950, 498] width 111 height 22
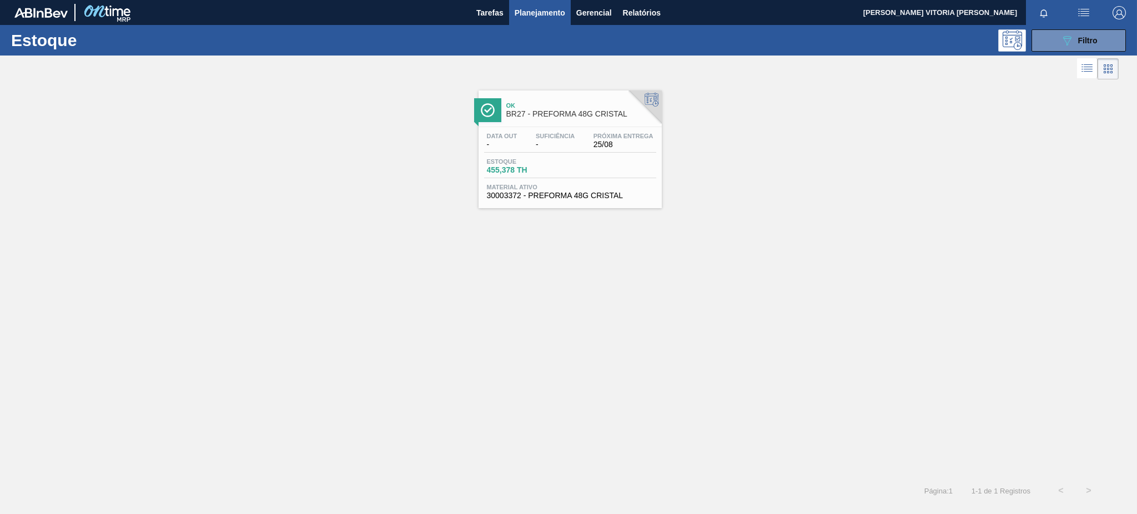
click at [621, 165] on div "Estoque 455,378 TH" at bounding box center [570, 168] width 172 height 20
click at [1038, 48] on button "089F7B8B-B2A5-4AFE-B5C0-19BA573D28AC Filtro" at bounding box center [1079, 40] width 94 height 22
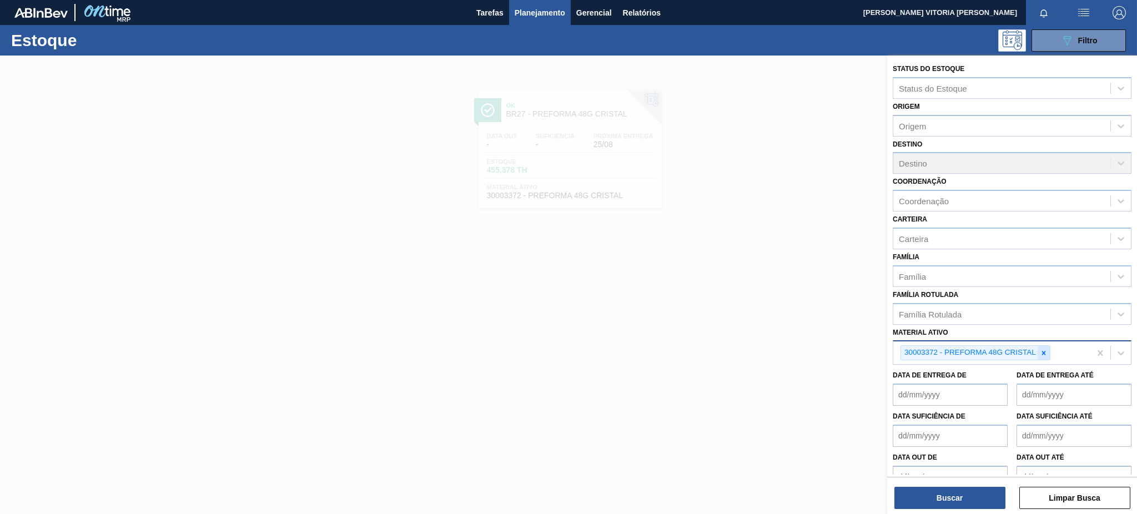
click at [1043, 349] on icon at bounding box center [1044, 353] width 8 height 8
paste ativo "30002781"
type ativo "30002781"
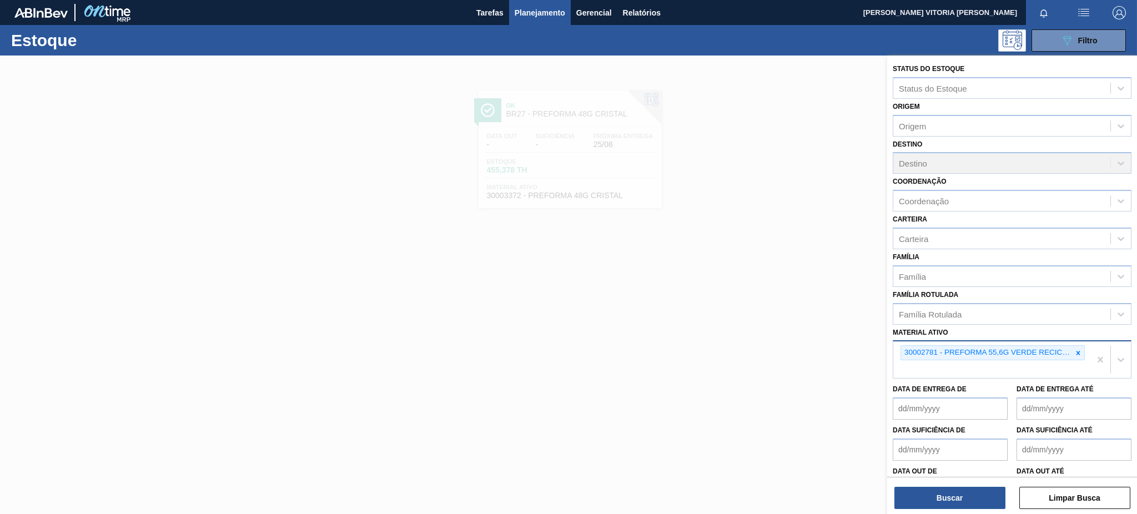
click at [983, 514] on div "Status do Estoque Status do Estoque Origem Origem Destino Destino Coordenação C…" at bounding box center [1012, 286] width 250 height 461
click at [984, 509] on button "Buscar" at bounding box center [950, 498] width 111 height 22
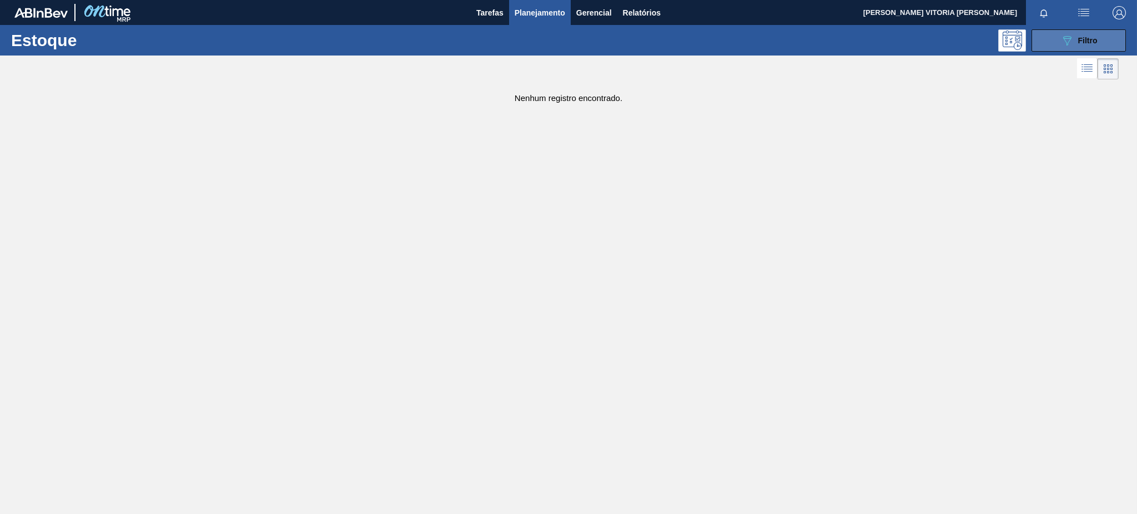
click at [1085, 45] on div "089F7B8B-B2A5-4AFE-B5C0-19BA573D28AC Filtro" at bounding box center [1079, 40] width 37 height 13
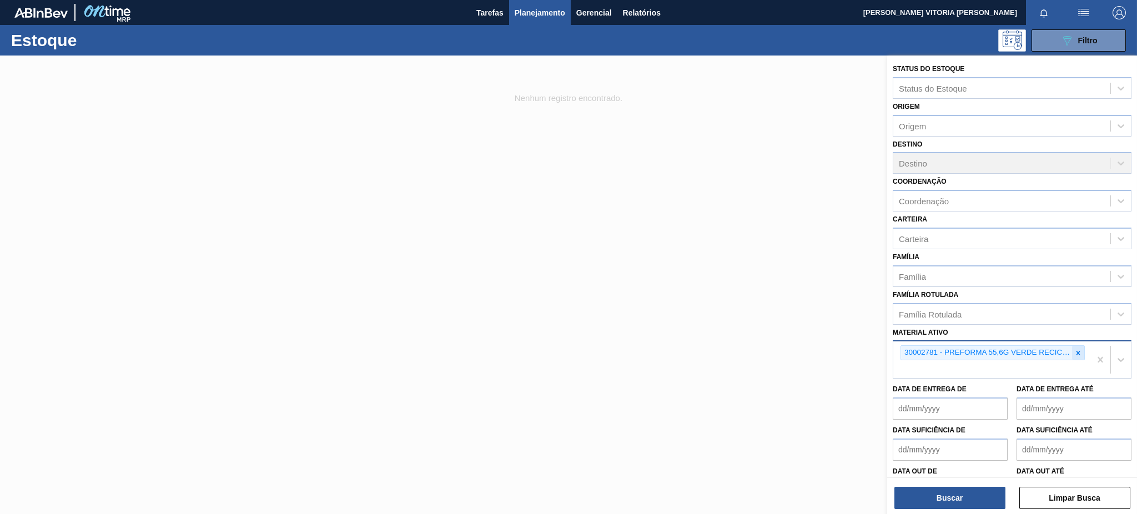
click at [1079, 349] on icon at bounding box center [1078, 353] width 8 height 8
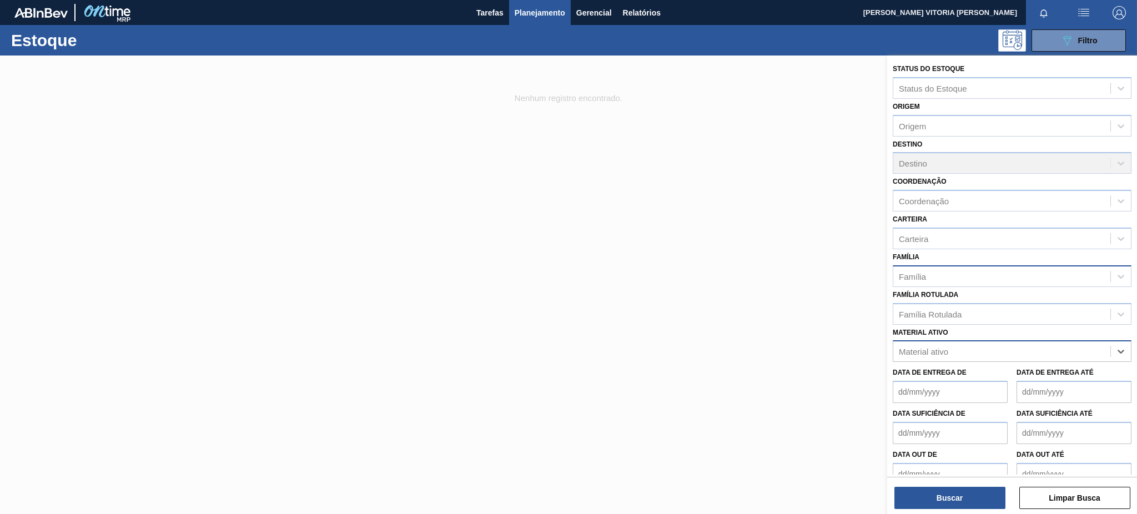
click at [950, 272] on div "Família" at bounding box center [1001, 276] width 217 height 16
type input "PREF"
click at [978, 501] on button "Buscar" at bounding box center [950, 498] width 111 height 22
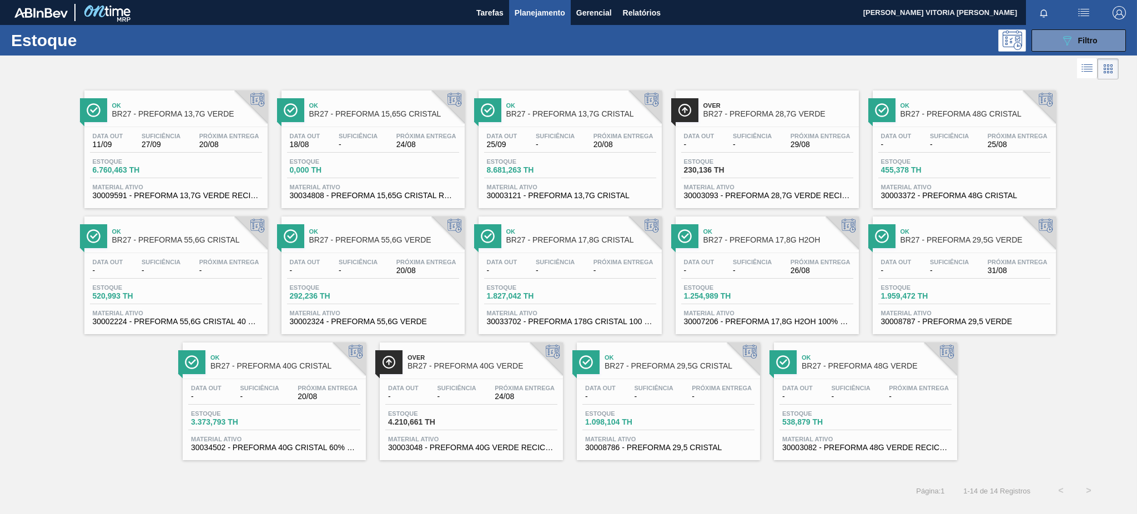
click at [383, 287] on div "Estoque 292,236 TH" at bounding box center [373, 294] width 172 height 20
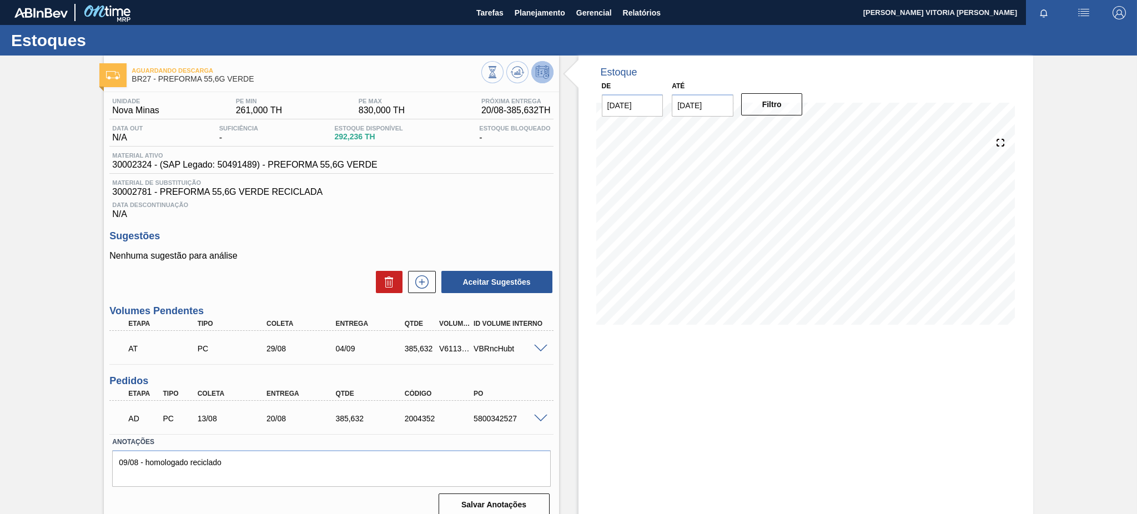
click at [542, 419] on span at bounding box center [540, 419] width 13 height 8
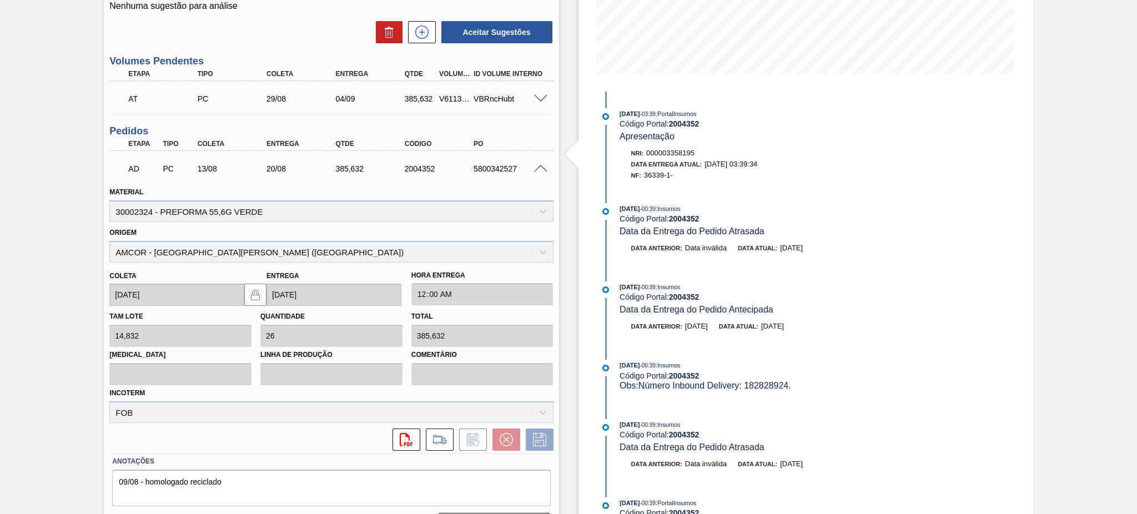
scroll to position [203, 0]
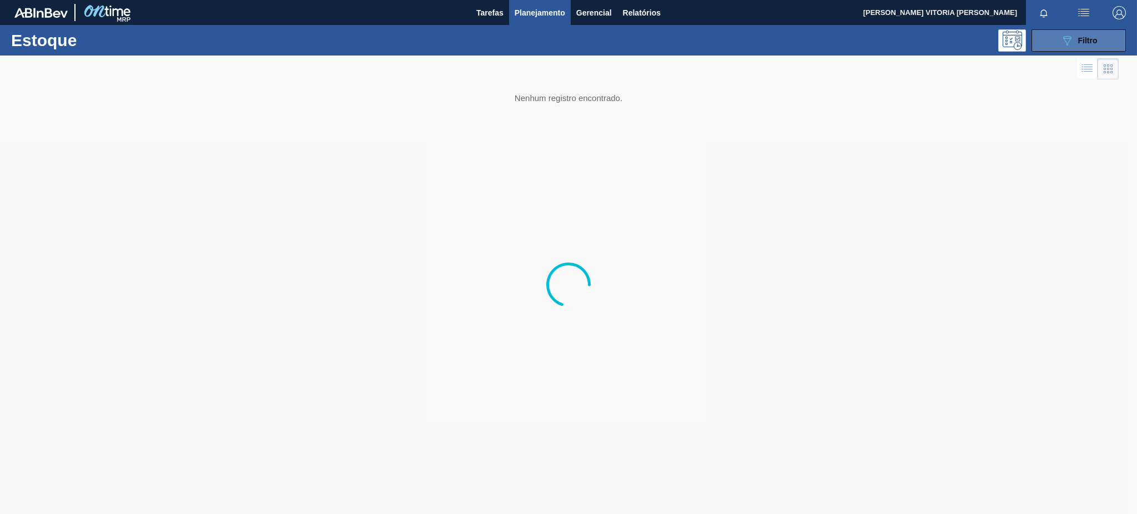
click at [1084, 39] on span "Filtro" at bounding box center [1087, 40] width 19 height 9
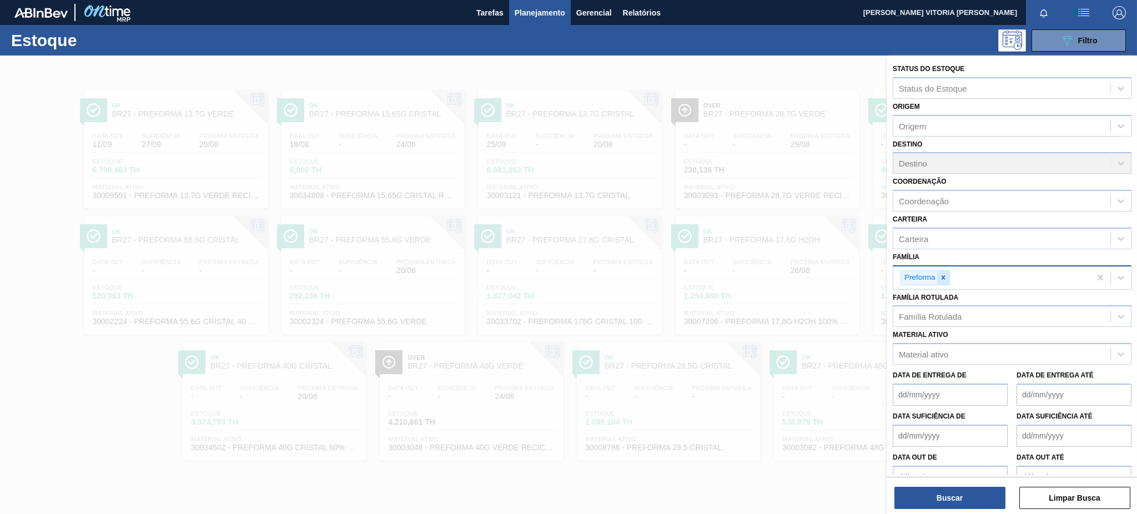
click at [942, 274] on icon at bounding box center [944, 278] width 8 height 8
click at [938, 353] on div "Material ativo" at bounding box center [1001, 352] width 217 height 16
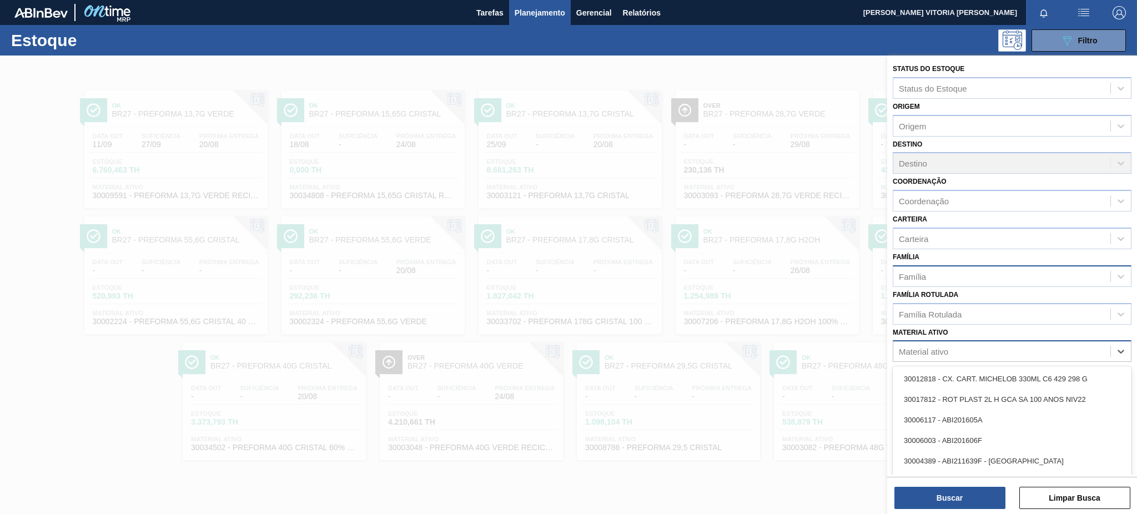
paste ativo "30017800"
type ativo "30017800"
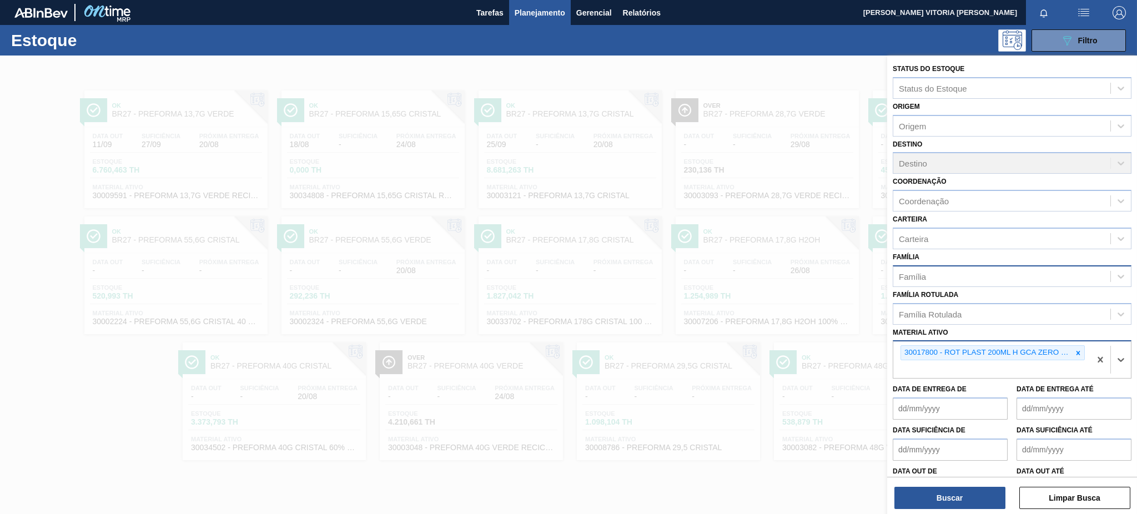
paste ativo "30030777"
type ativo "30030777"
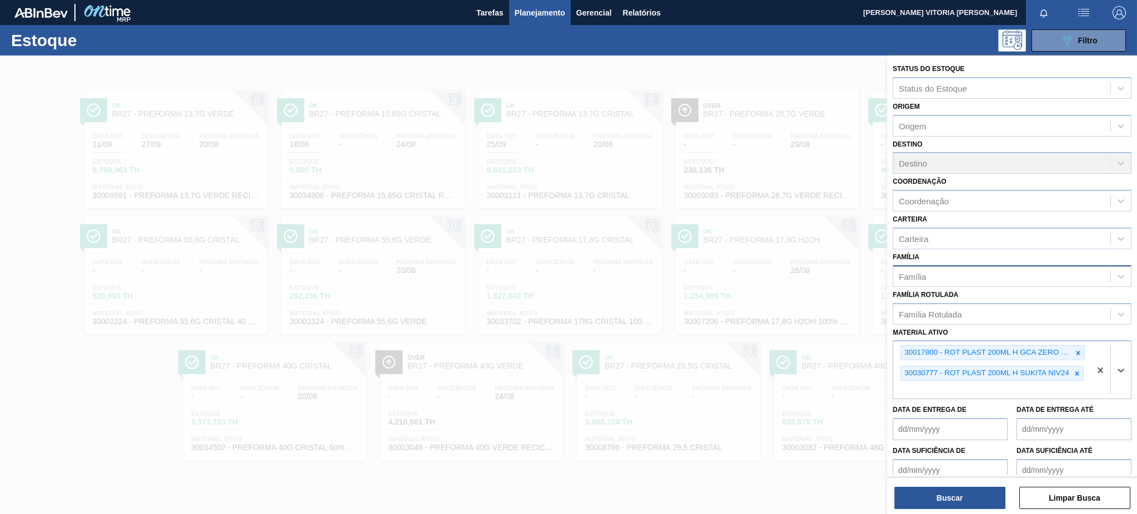
paste ativo "30030778"
type ativo "30030778"
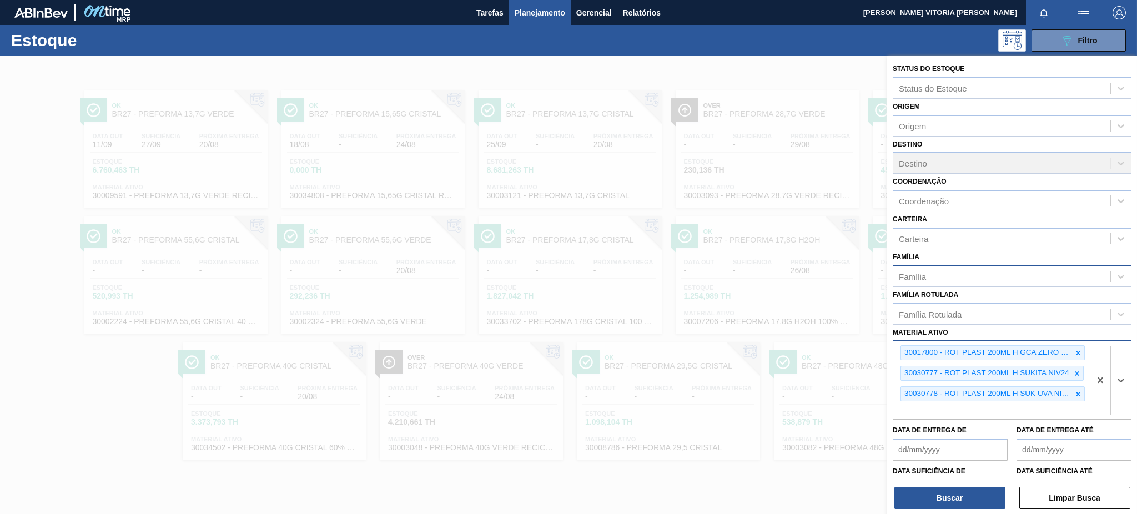
paste ativo "30030870"
type ativo "30030870"
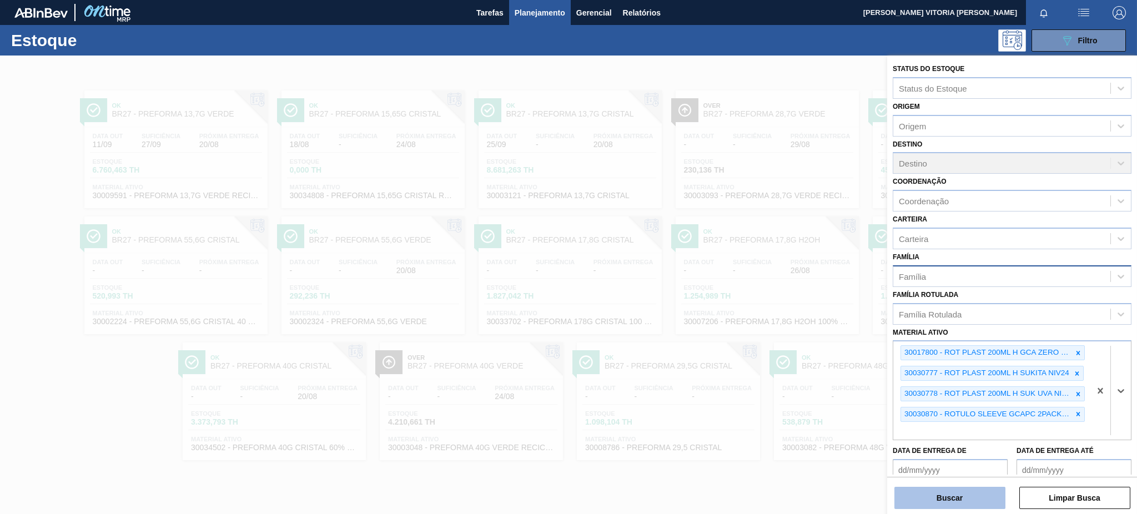
click at [907, 492] on button "Buscar" at bounding box center [950, 498] width 111 height 22
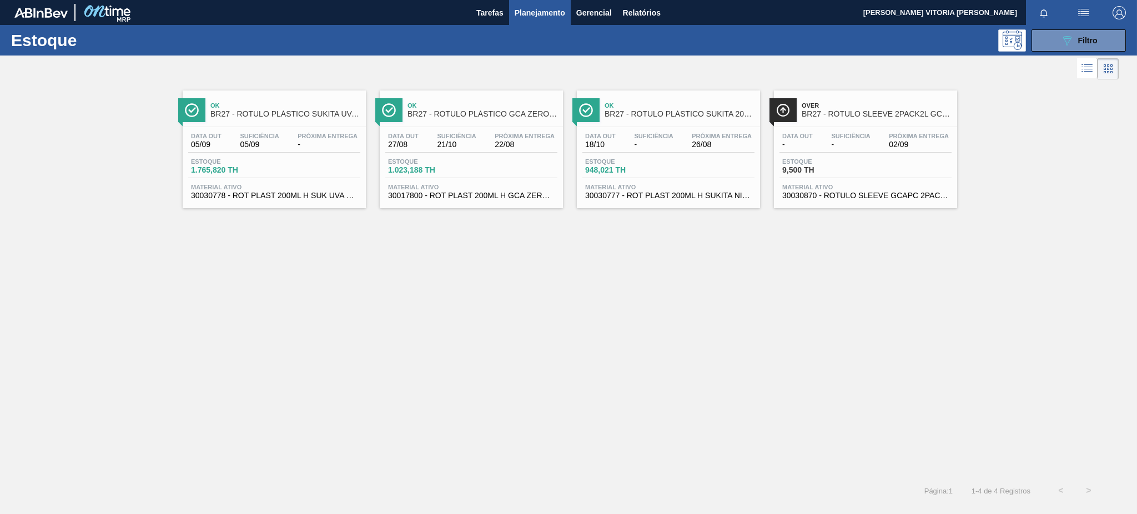
click at [313, 135] on span "Próxima Entrega" at bounding box center [328, 136] width 60 height 7
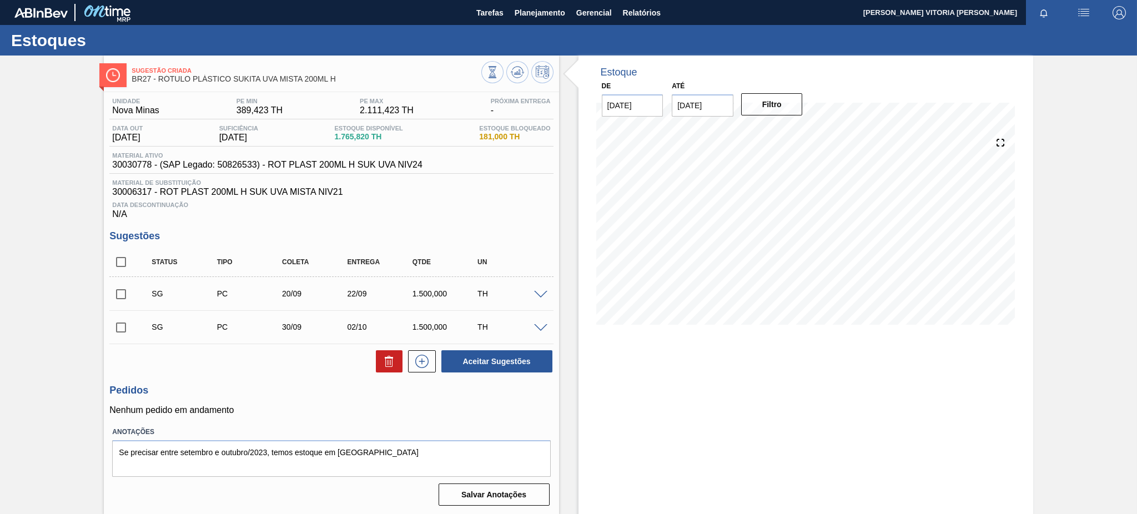
scroll to position [1, 0]
